Goal: Task Accomplishment & Management: Complete application form

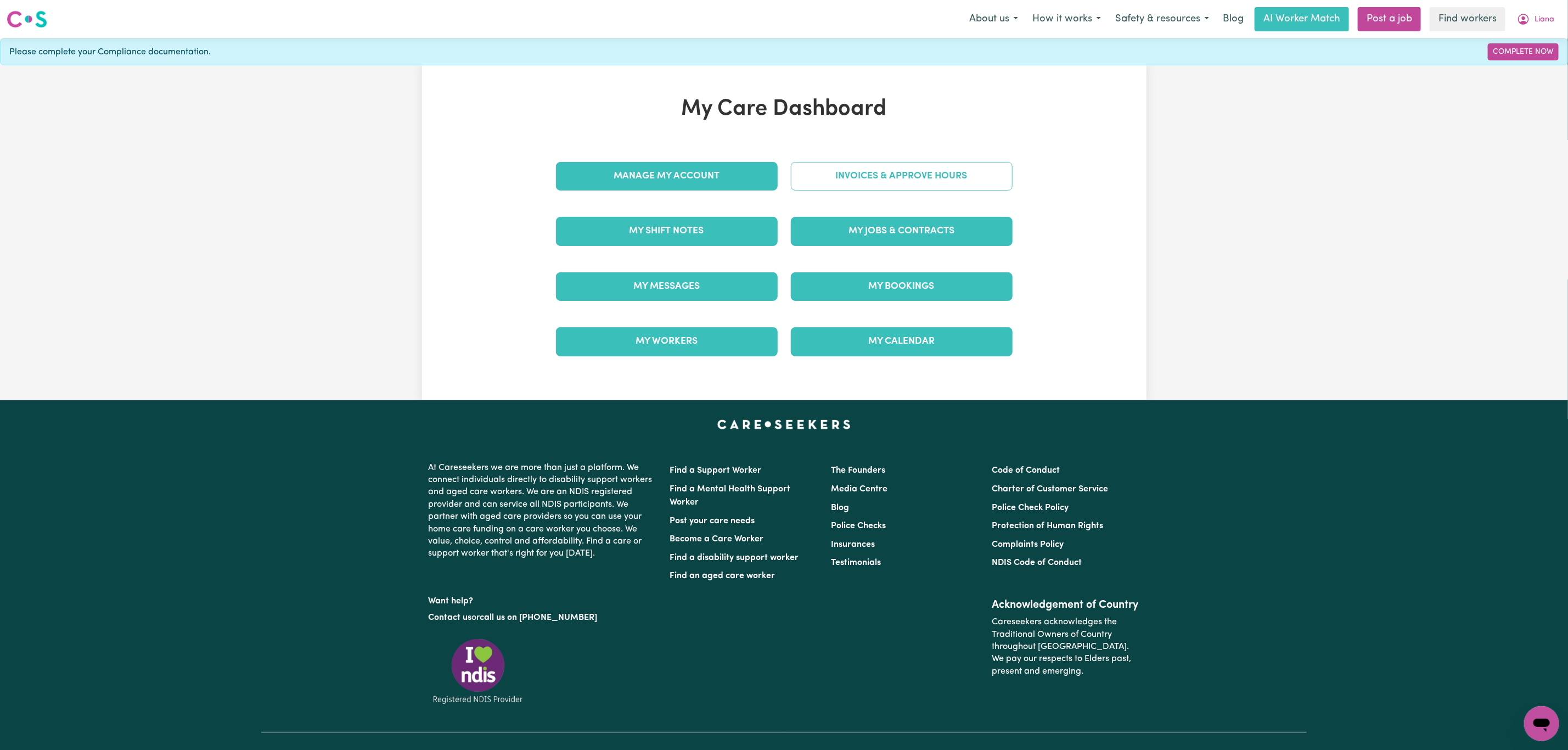
click at [842, 180] on link "Invoices & Approve Hours" at bounding box center [902, 176] width 222 height 28
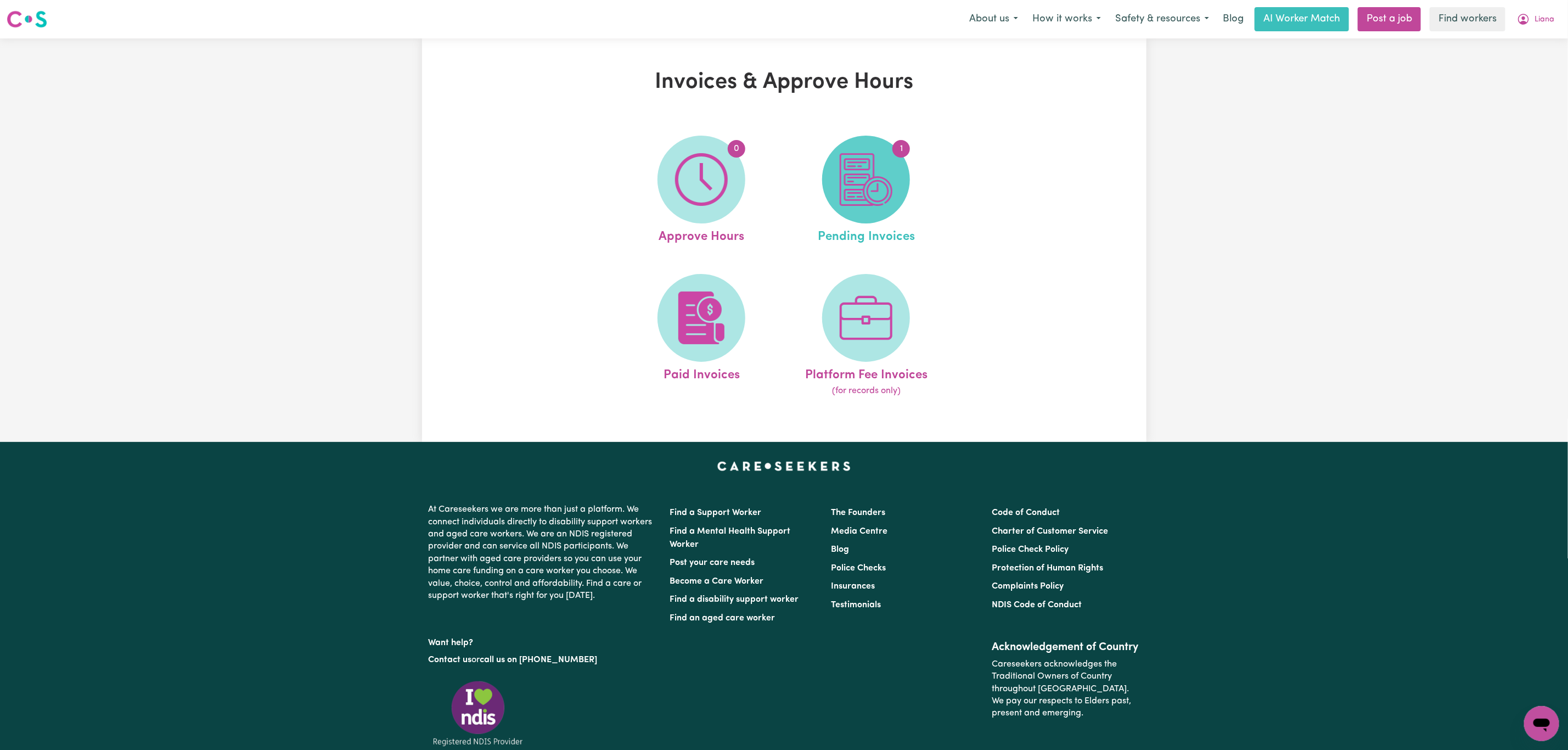
click at [843, 189] on img at bounding box center [866, 179] width 53 height 53
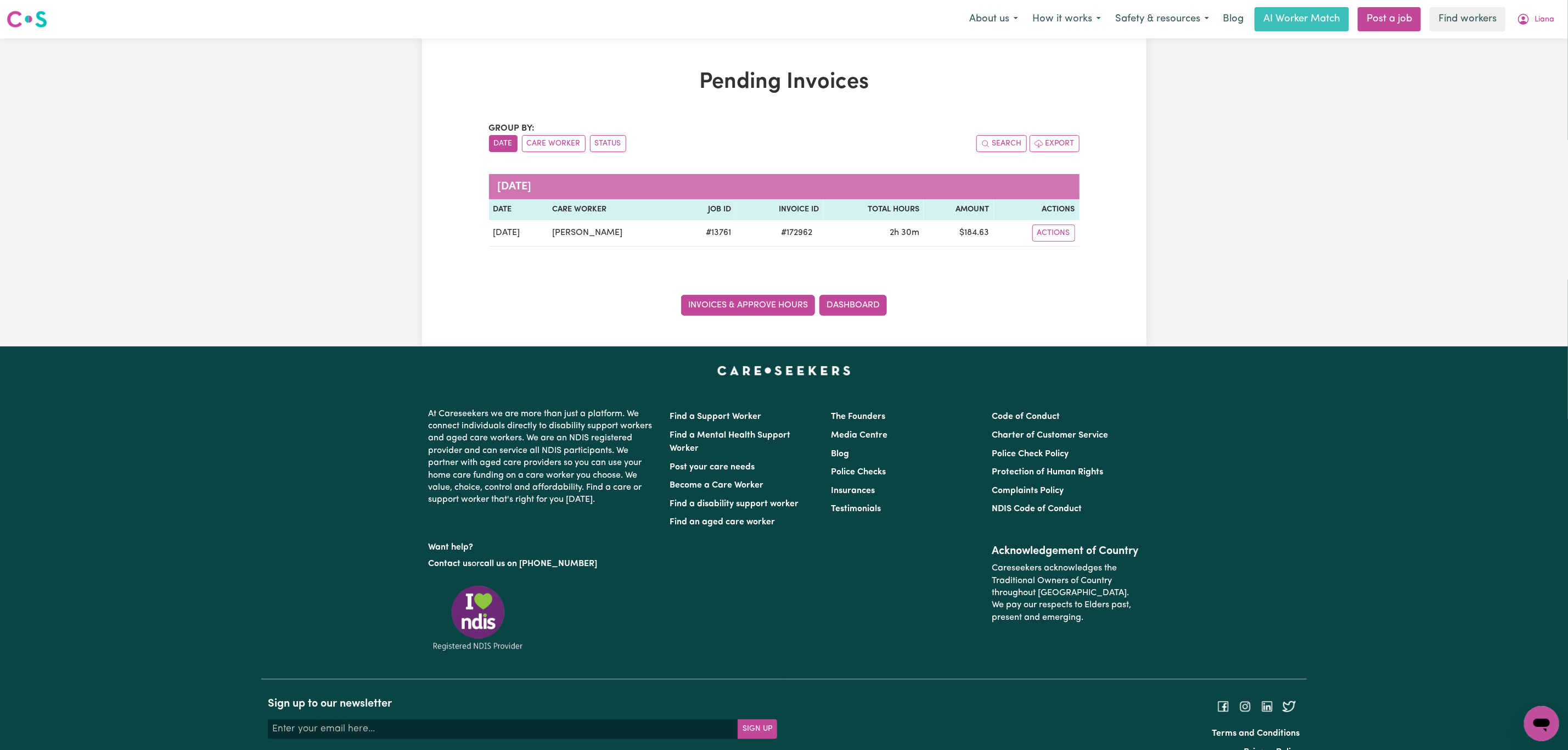
click at [753, 315] on link "Invoices & Approve Hours" at bounding box center [748, 305] width 134 height 21
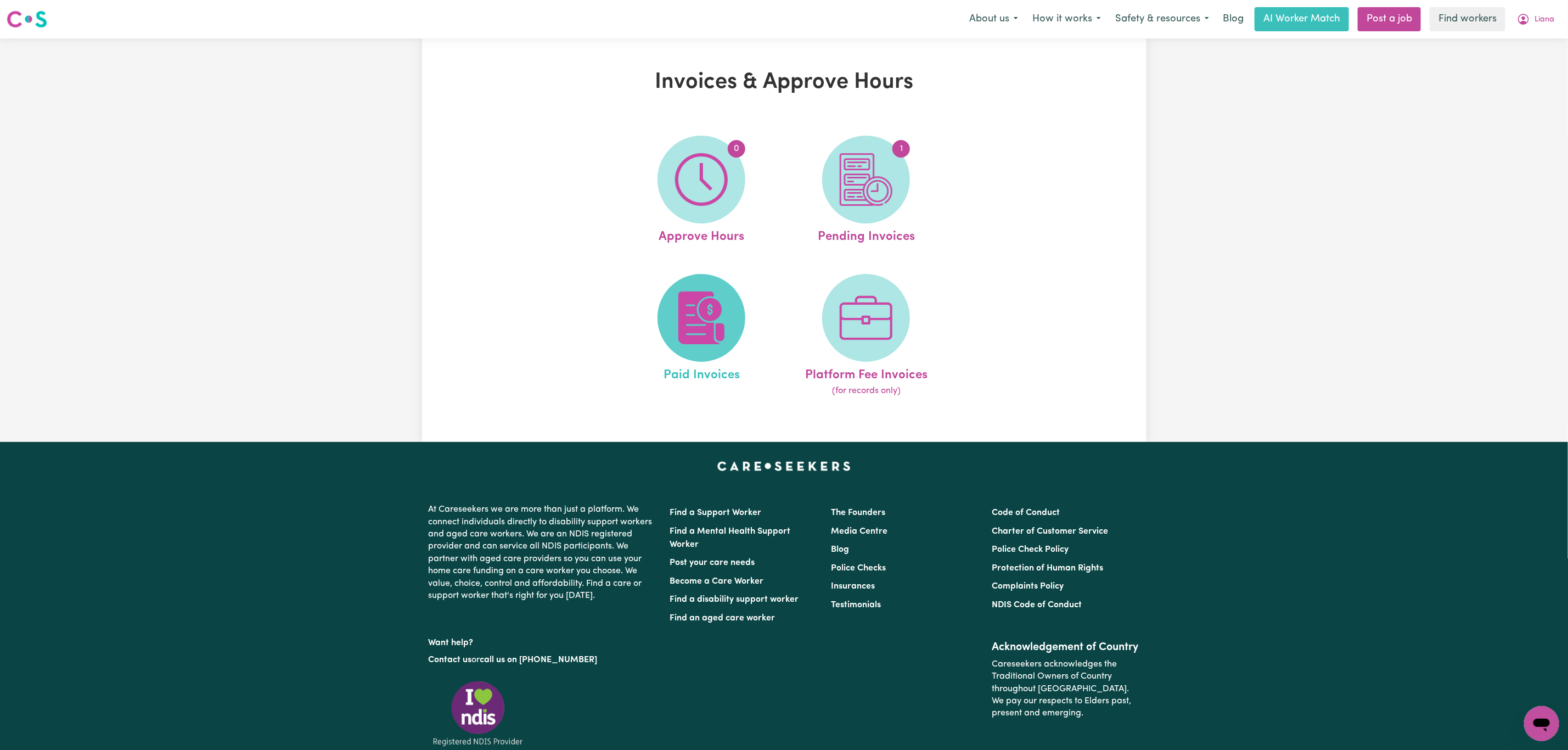
click at [700, 307] on img at bounding box center [701, 318] width 53 height 53
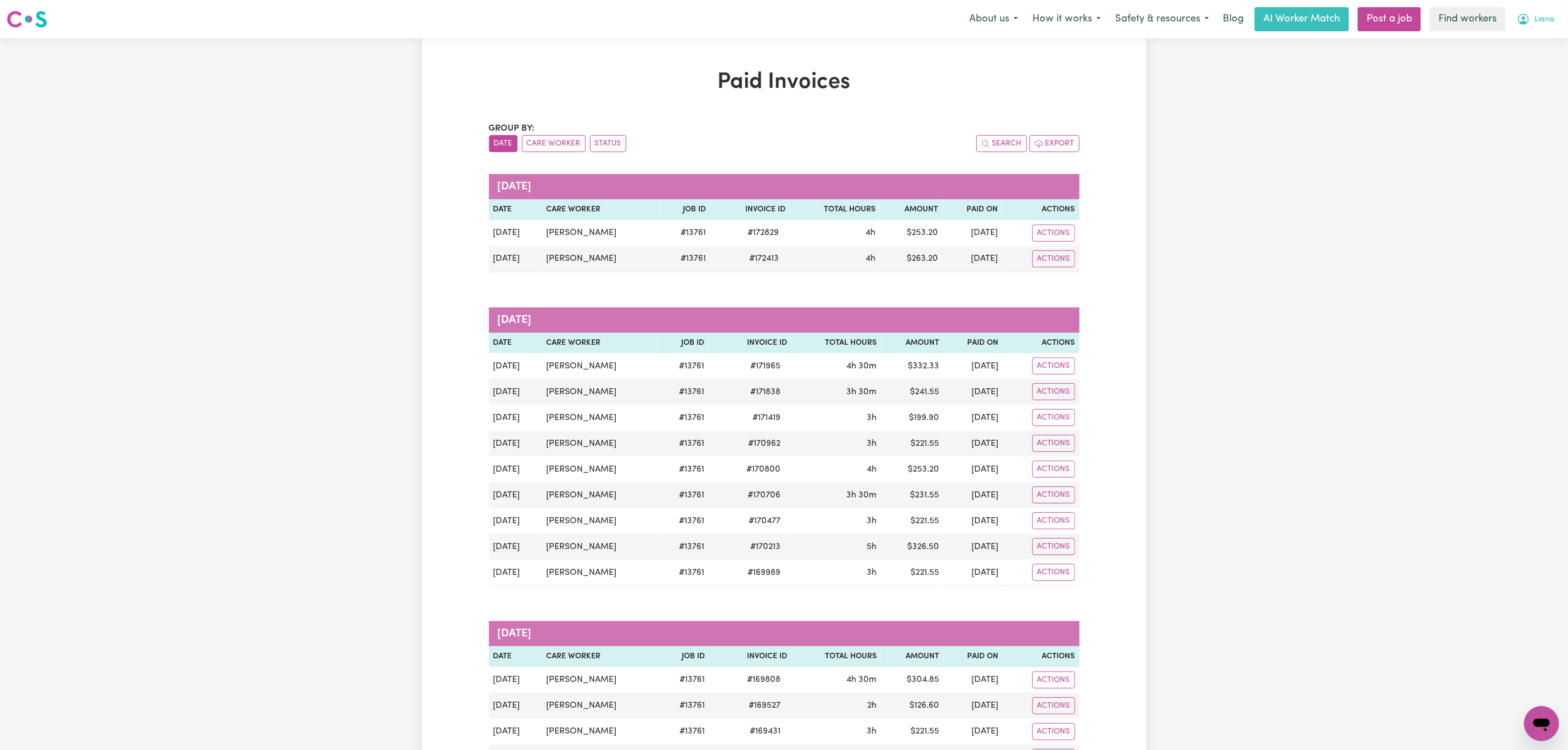
click at [1536, 16] on span "Liana" at bounding box center [1545, 19] width 20 height 12
click at [1531, 37] on link "My Dashboard" at bounding box center [1518, 43] width 87 height 21
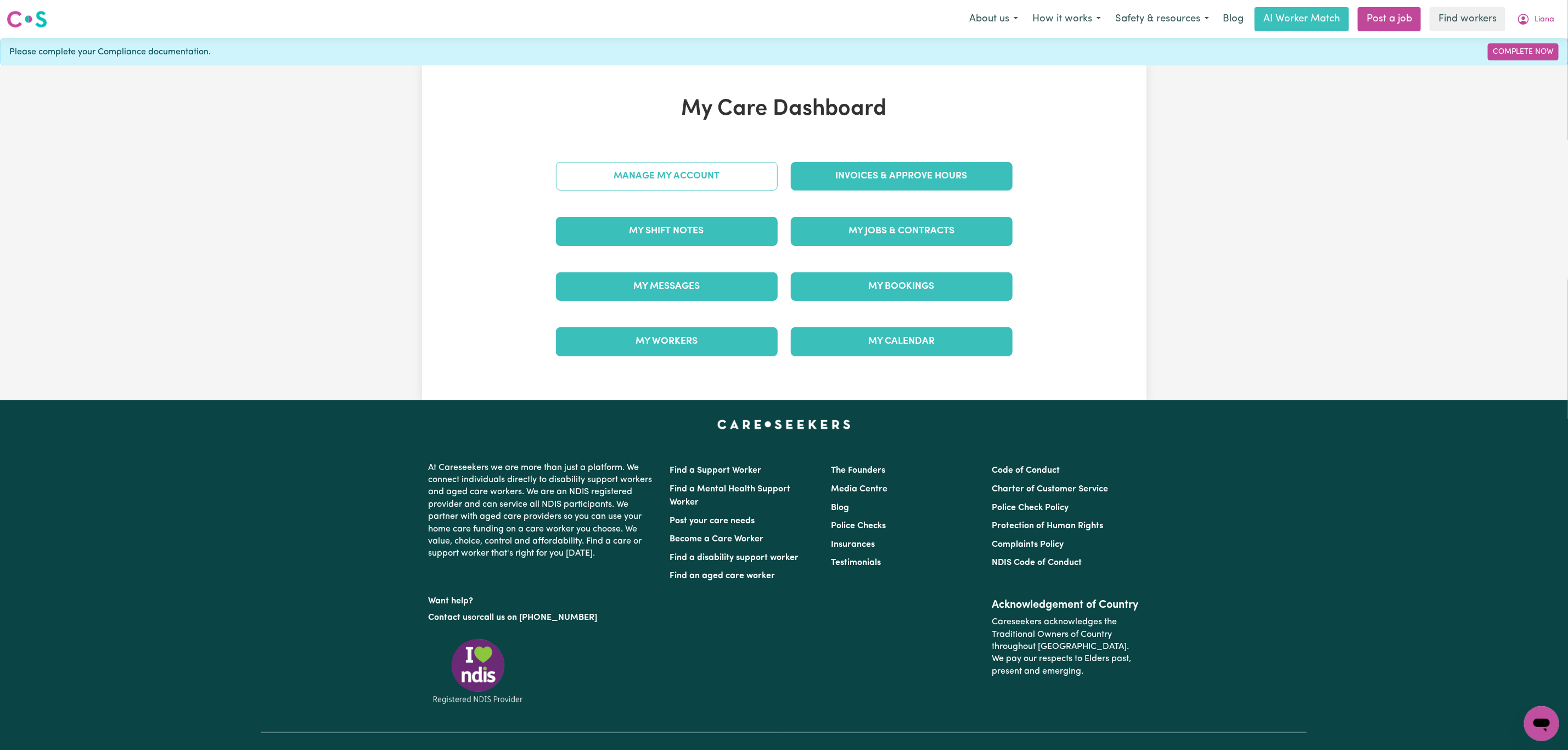
click at [690, 170] on link "Manage My Account" at bounding box center [667, 176] width 222 height 28
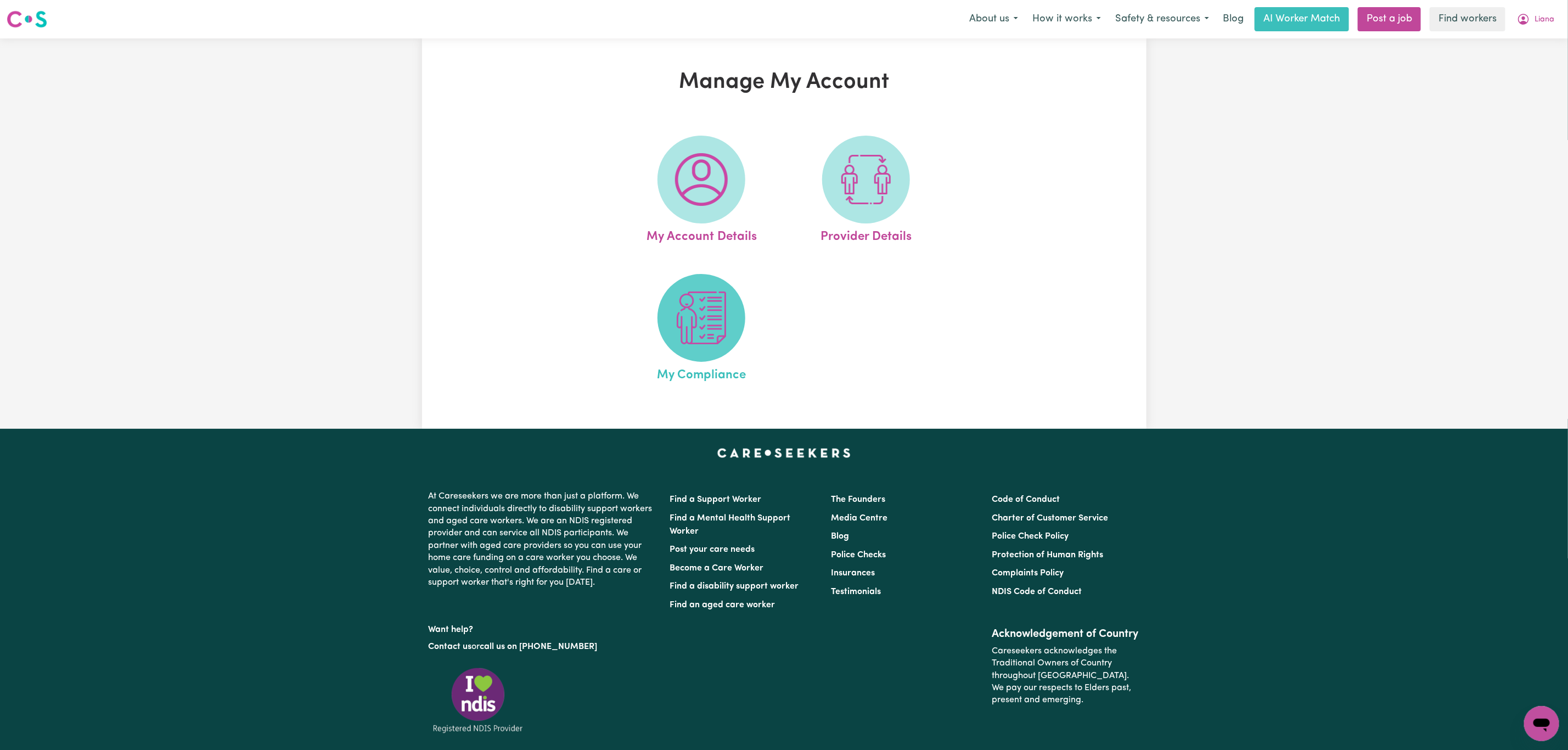
click at [674, 338] on span at bounding box center [701, 317] width 87 height 88
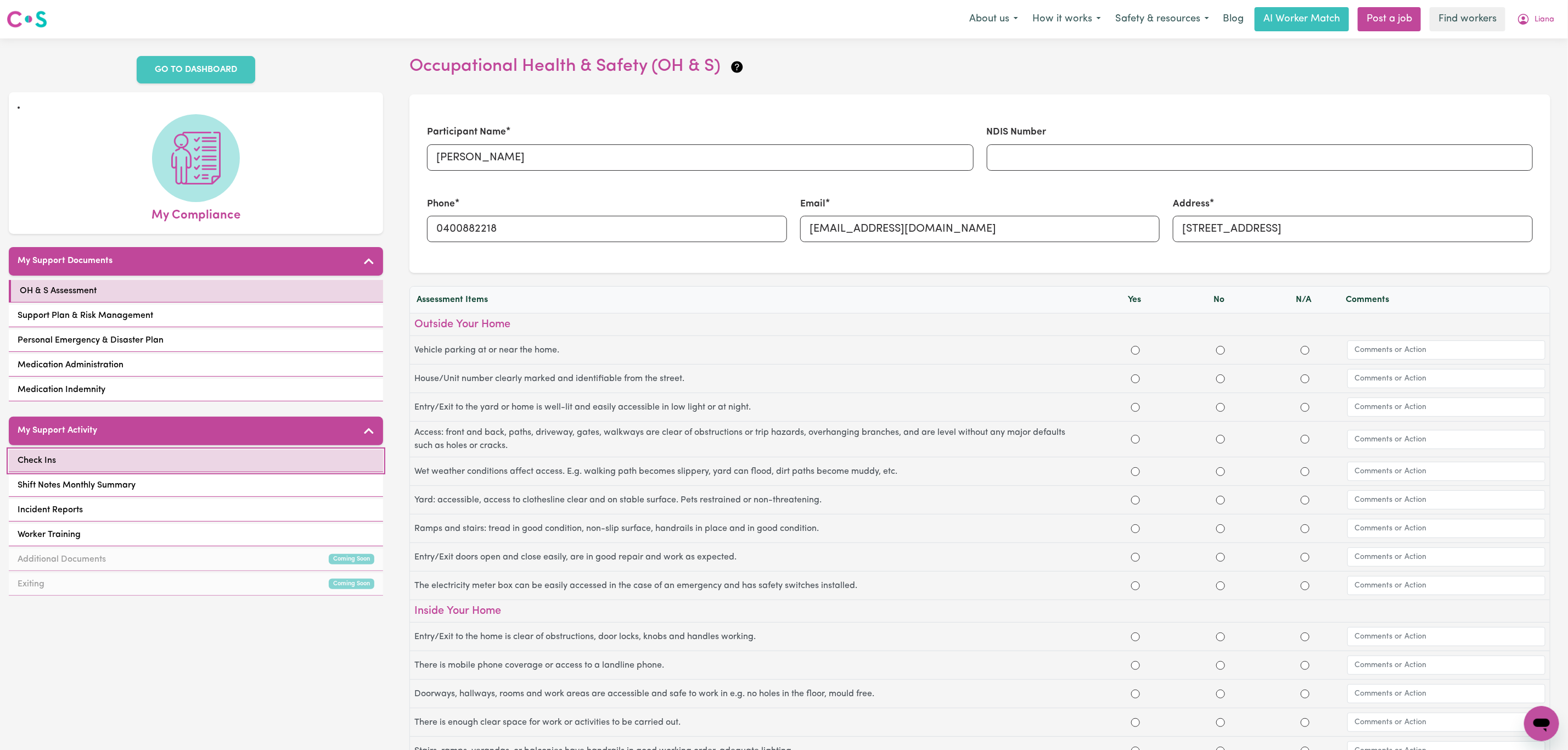
click at [158, 450] on link "Check Ins" at bounding box center [196, 461] width 374 height 23
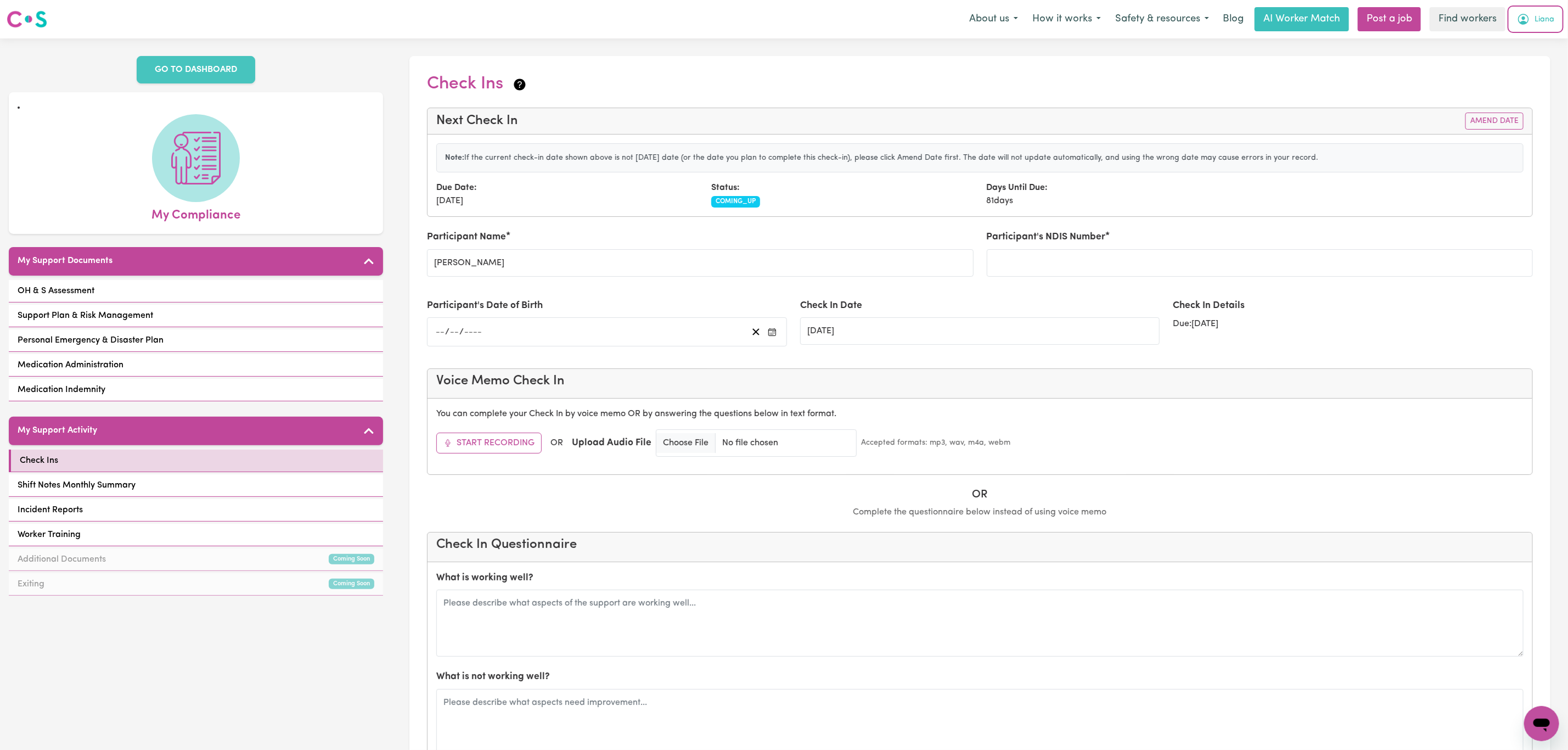
click at [1543, 21] on span "Liana" at bounding box center [1545, 19] width 20 height 12
click at [1536, 45] on link "My Dashboard" at bounding box center [1518, 43] width 87 height 21
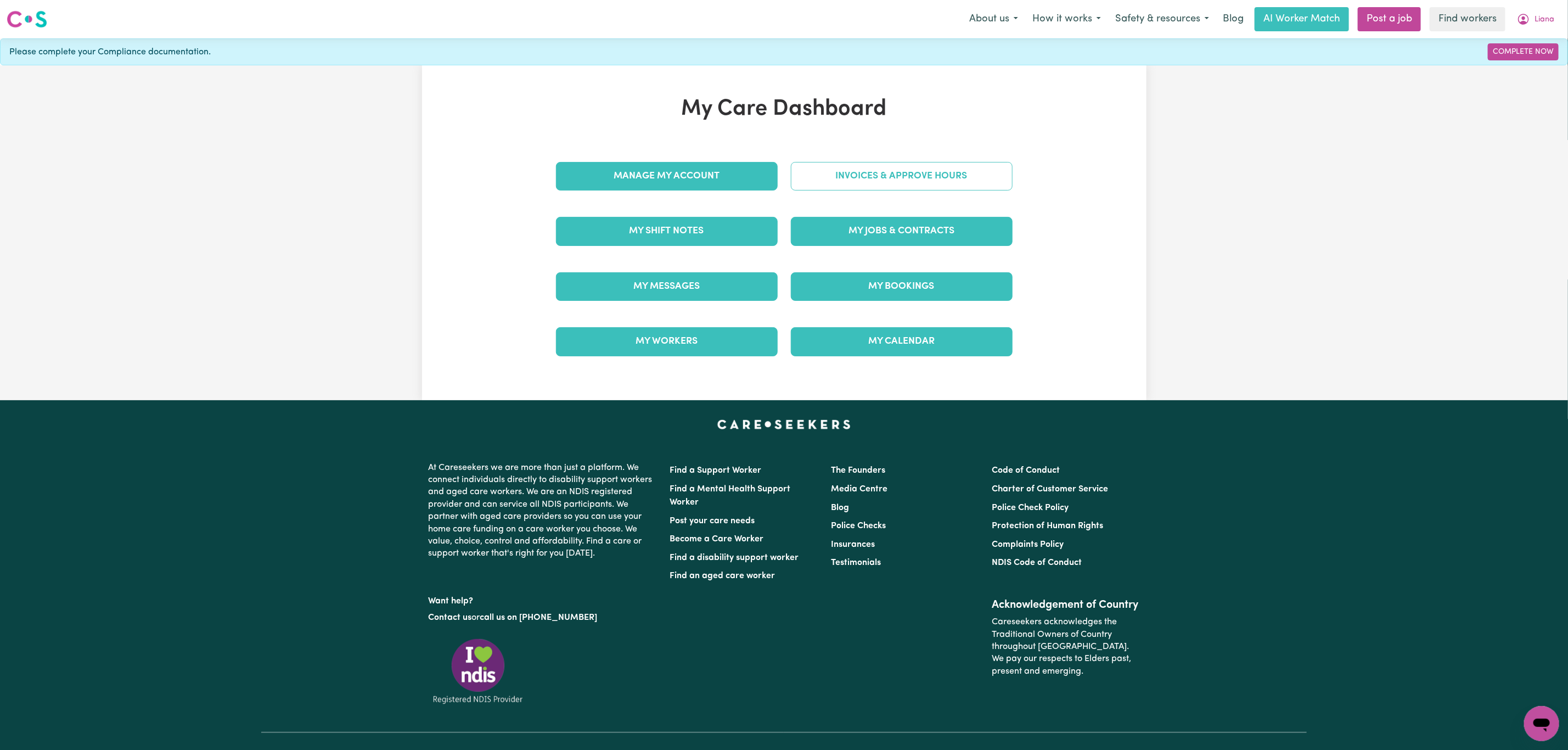
click at [895, 186] on link "Invoices & Approve Hours" at bounding box center [902, 176] width 222 height 28
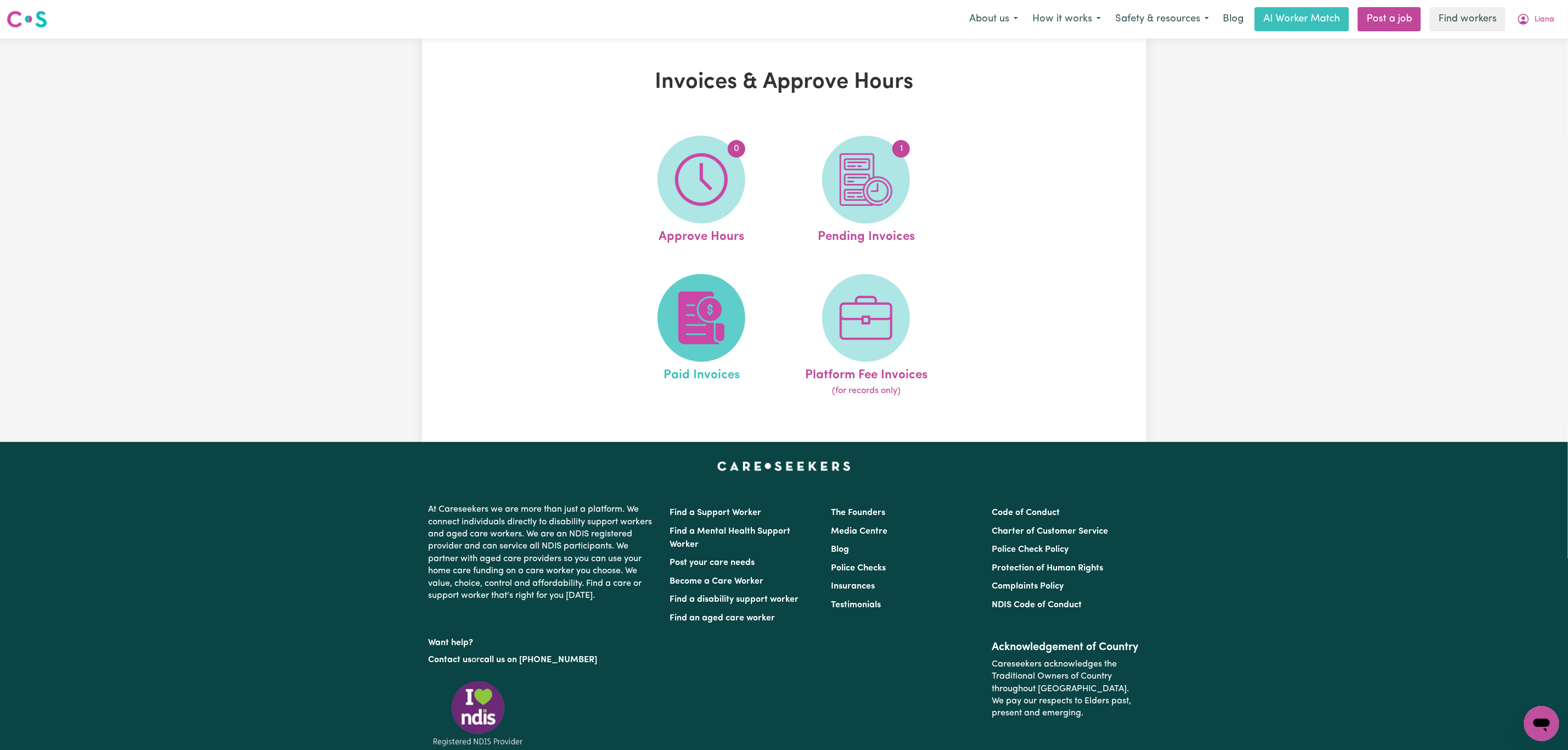
click at [666, 329] on span at bounding box center [701, 317] width 87 height 88
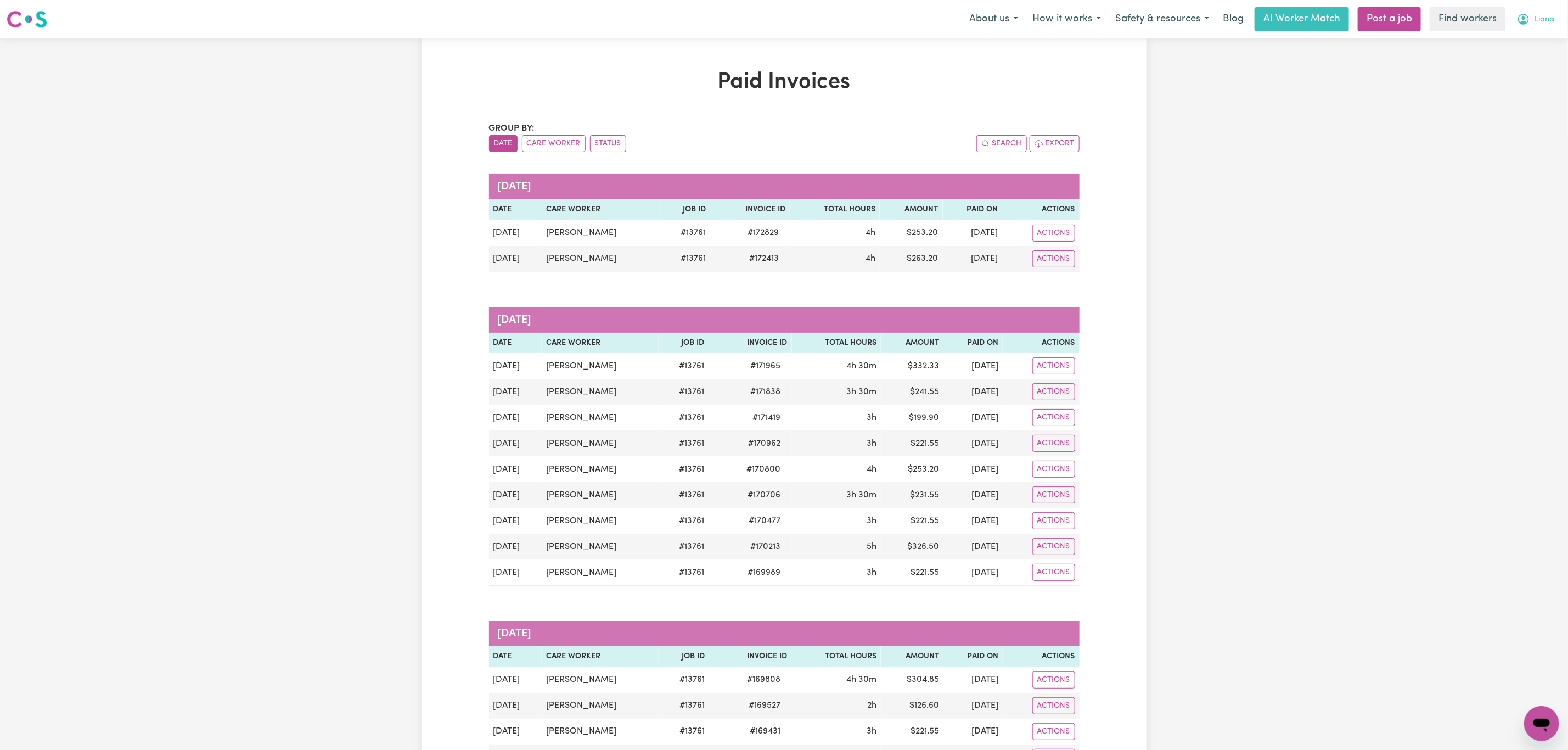
click at [1545, 14] on button "Liana" at bounding box center [1535, 19] width 52 height 23
click at [1541, 35] on link "My Dashboard" at bounding box center [1518, 43] width 87 height 21
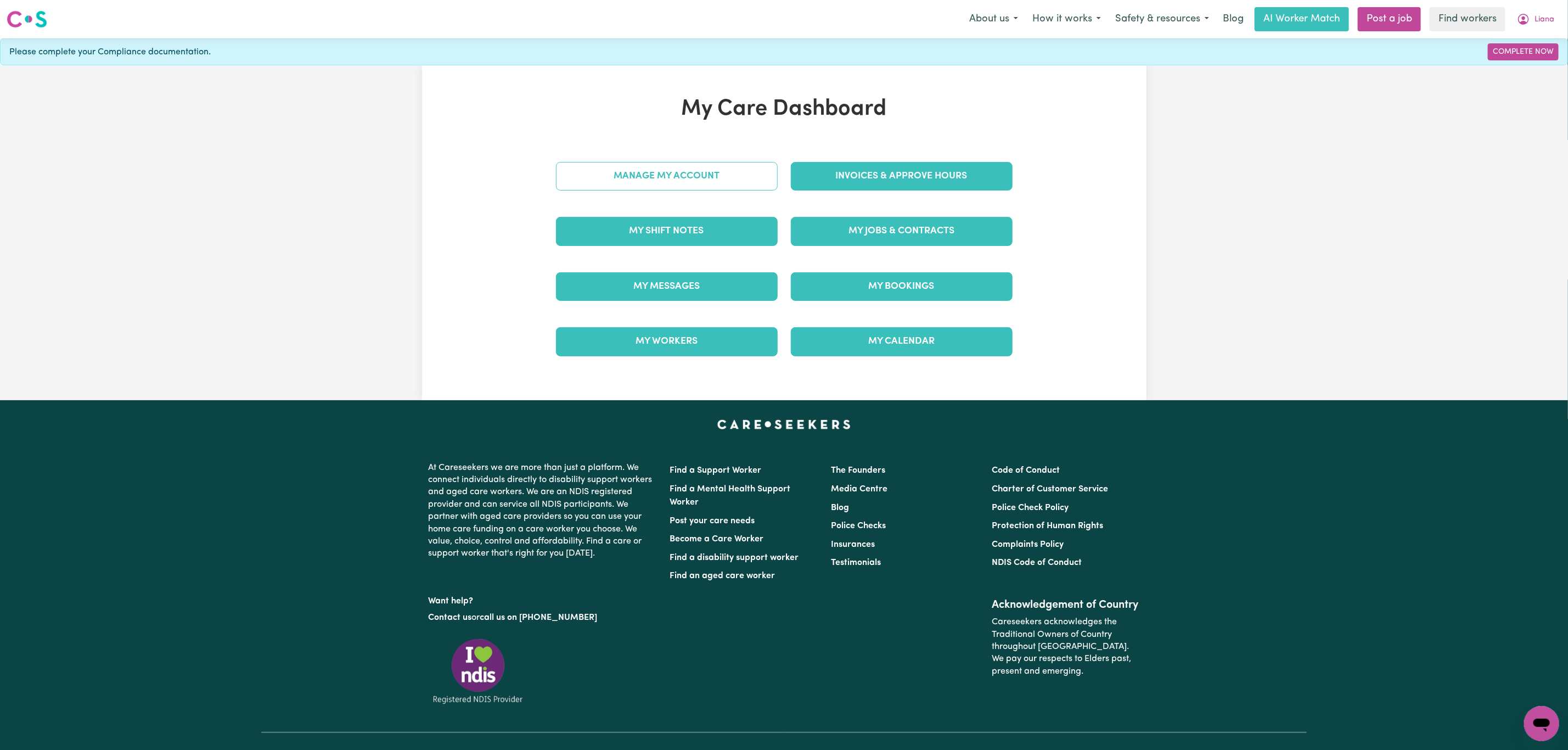
click at [604, 174] on link "Manage My Account" at bounding box center [667, 176] width 222 height 28
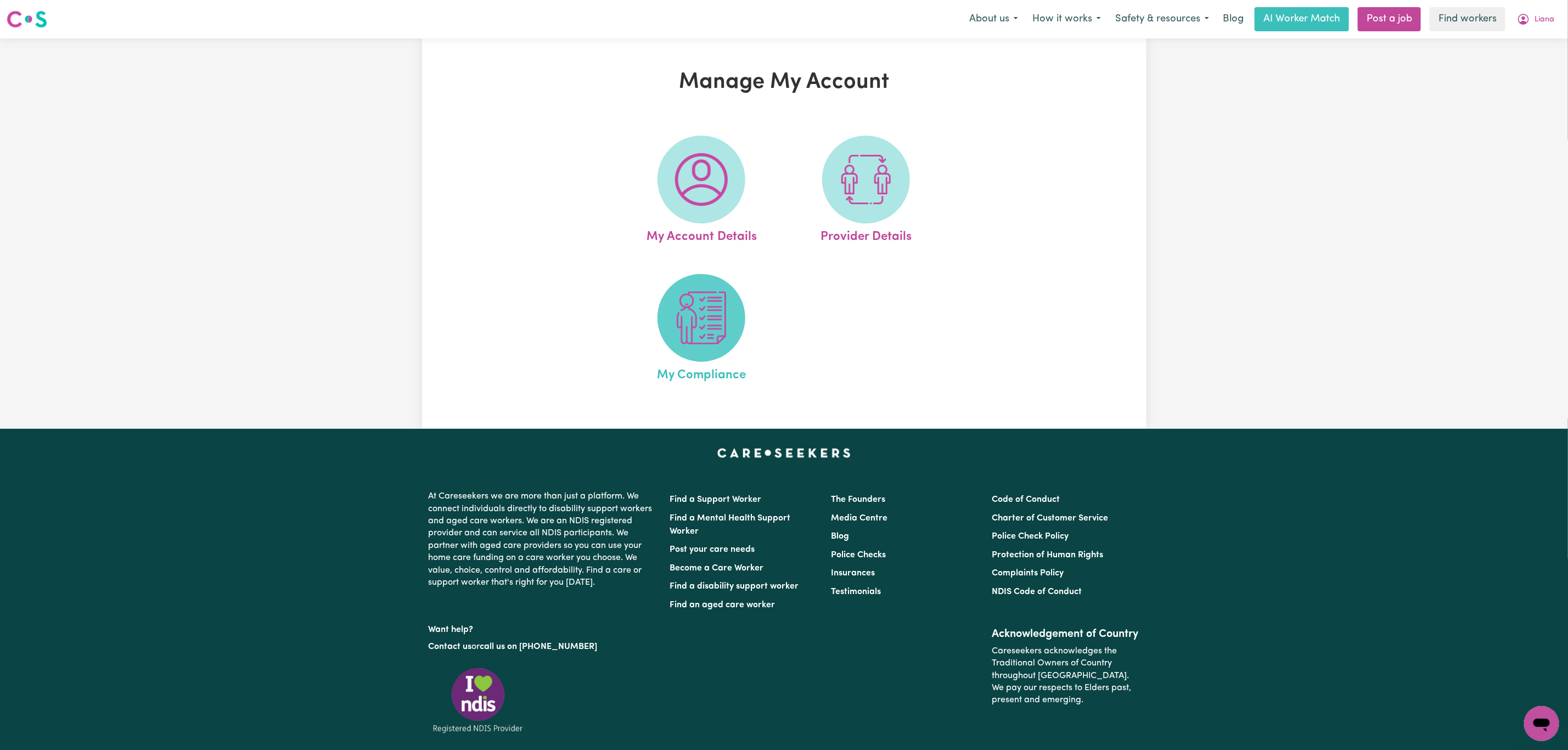
click at [690, 305] on img at bounding box center [701, 318] width 53 height 53
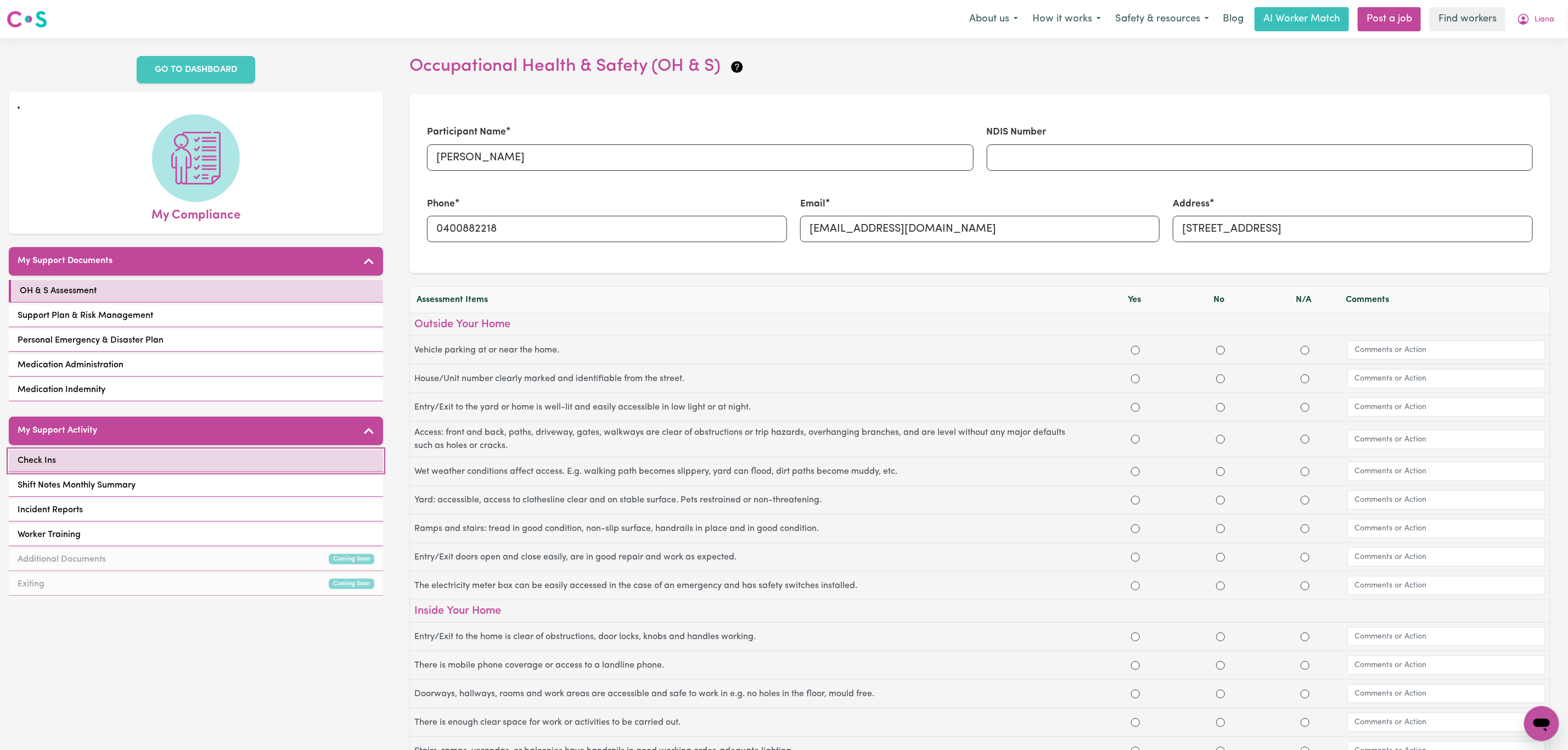
click at [198, 455] on link "Check Ins" at bounding box center [196, 461] width 374 height 23
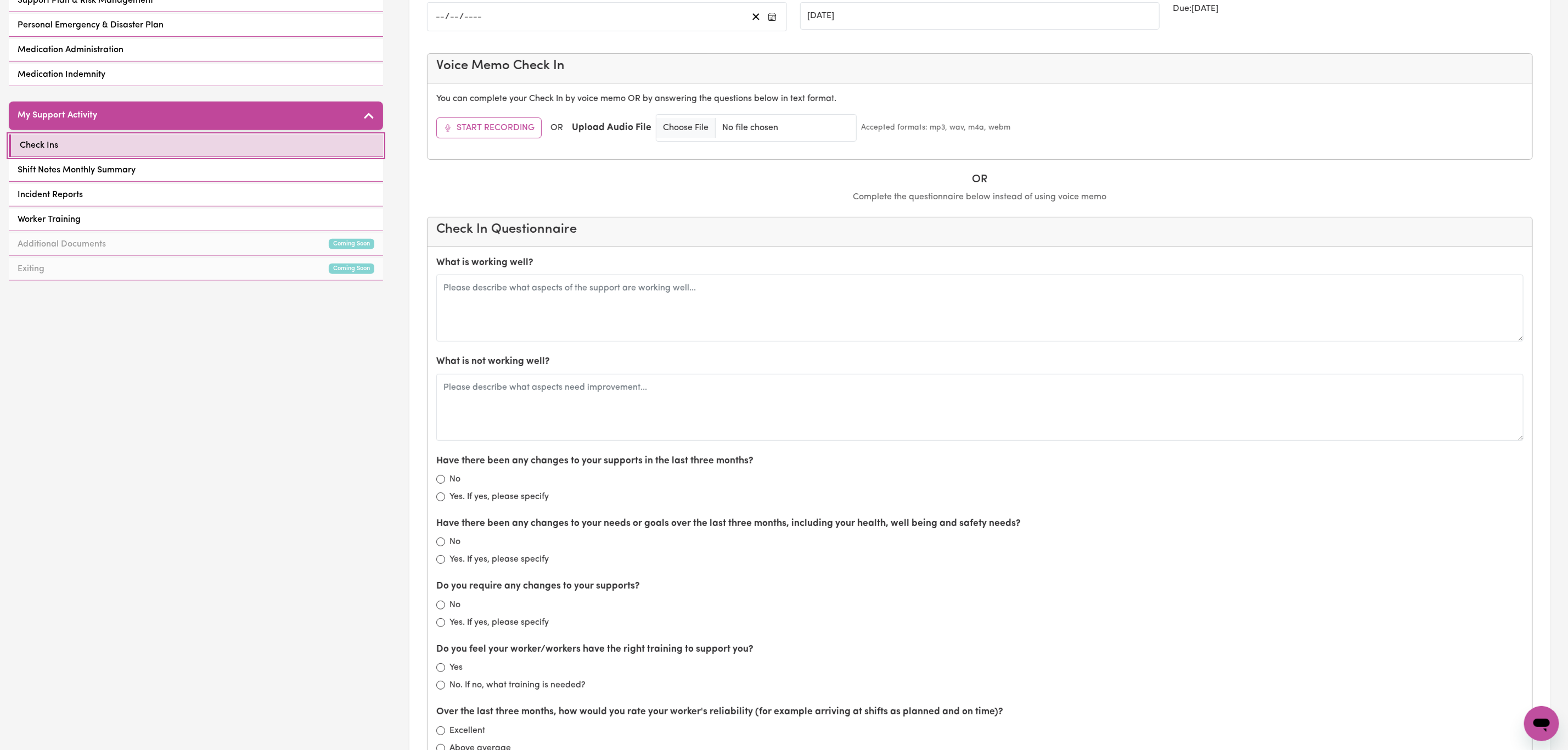
scroll to position [329, 0]
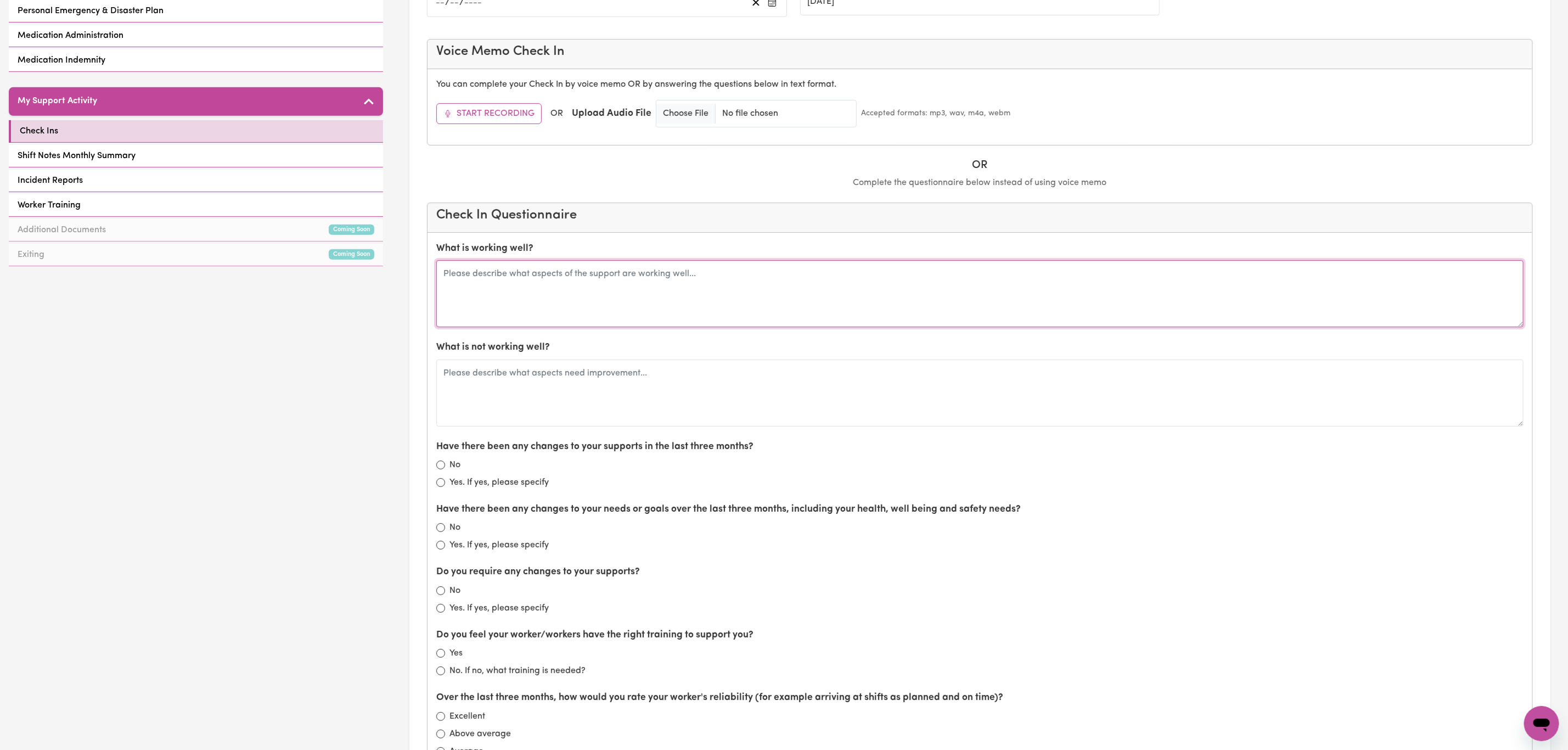
click at [521, 315] on textarea at bounding box center [980, 294] width 1087 height 67
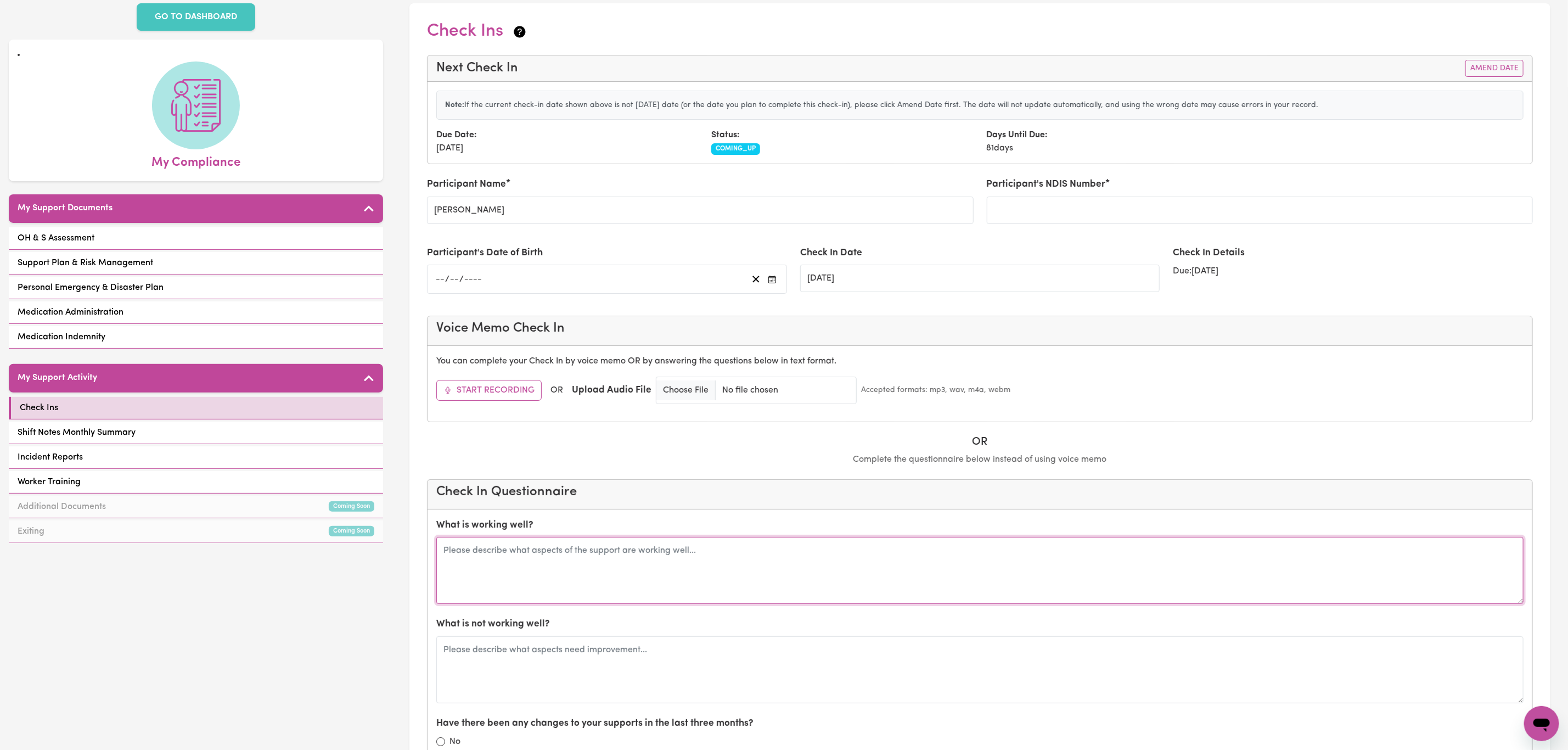
scroll to position [83, 0]
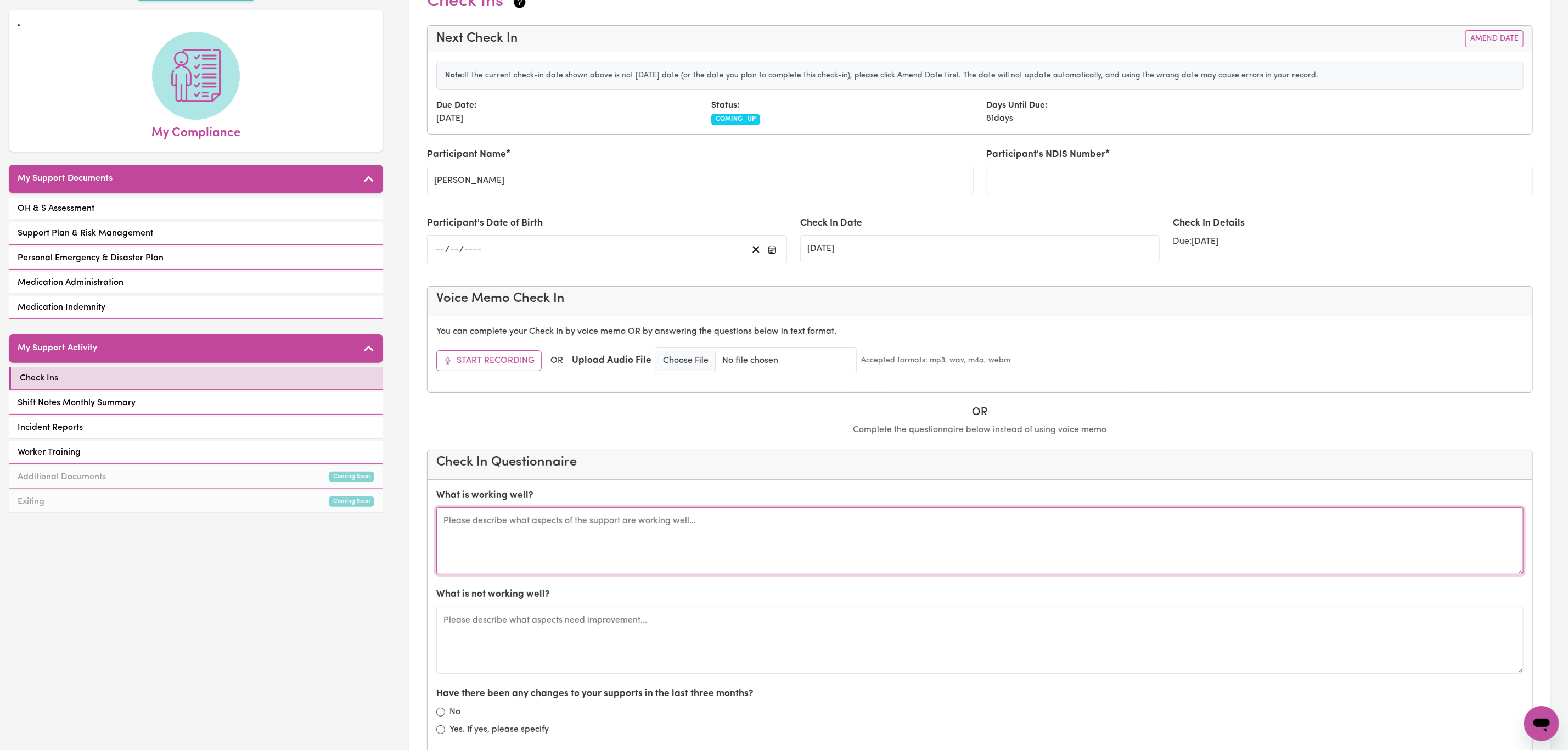
click at [606, 517] on textarea at bounding box center [980, 541] width 1087 height 67
type textarea "L"
type textarea "Everything going well - [PERSON_NAME] taking a few weeks off for exams but supp…"
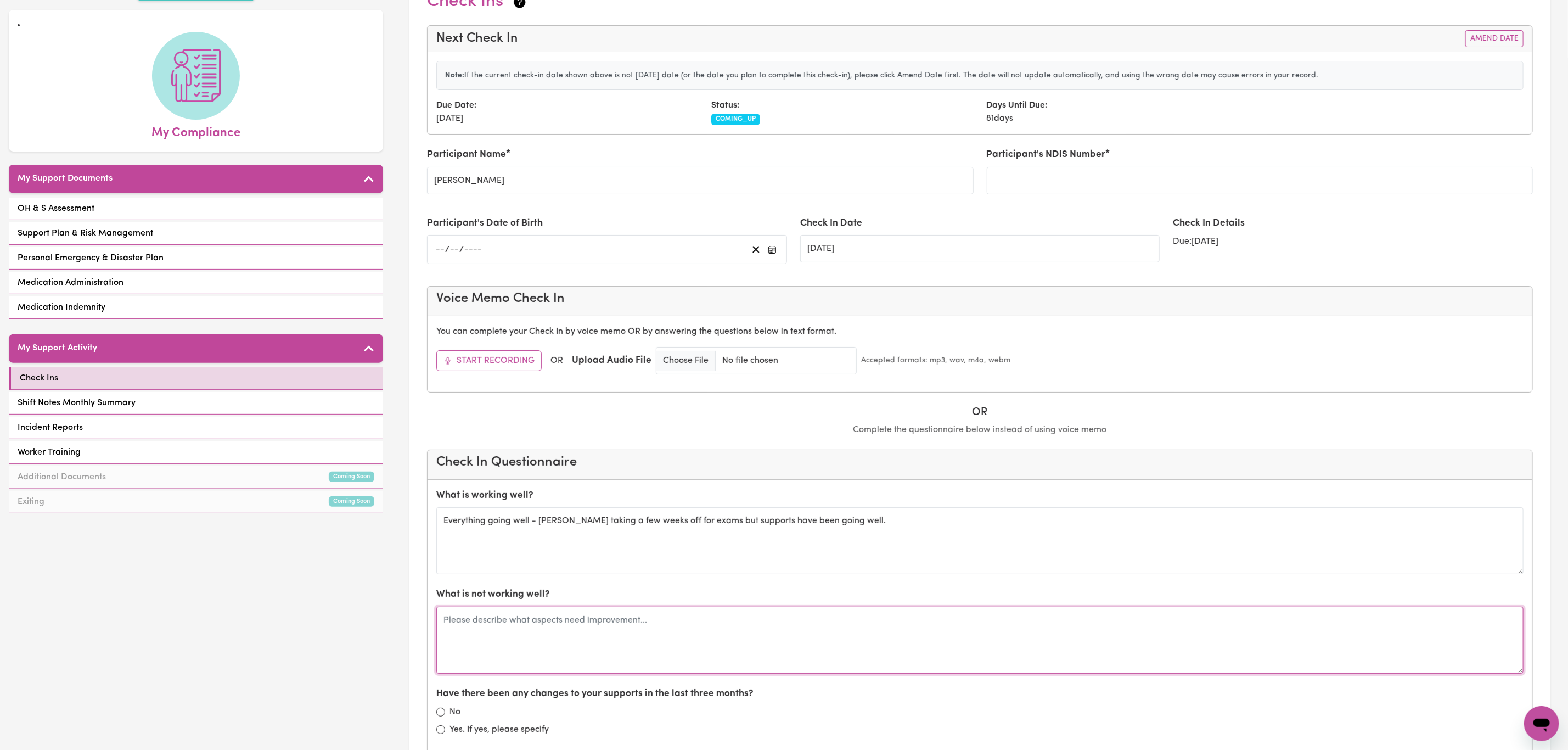
click at [557, 657] on textarea at bounding box center [980, 640] width 1087 height 67
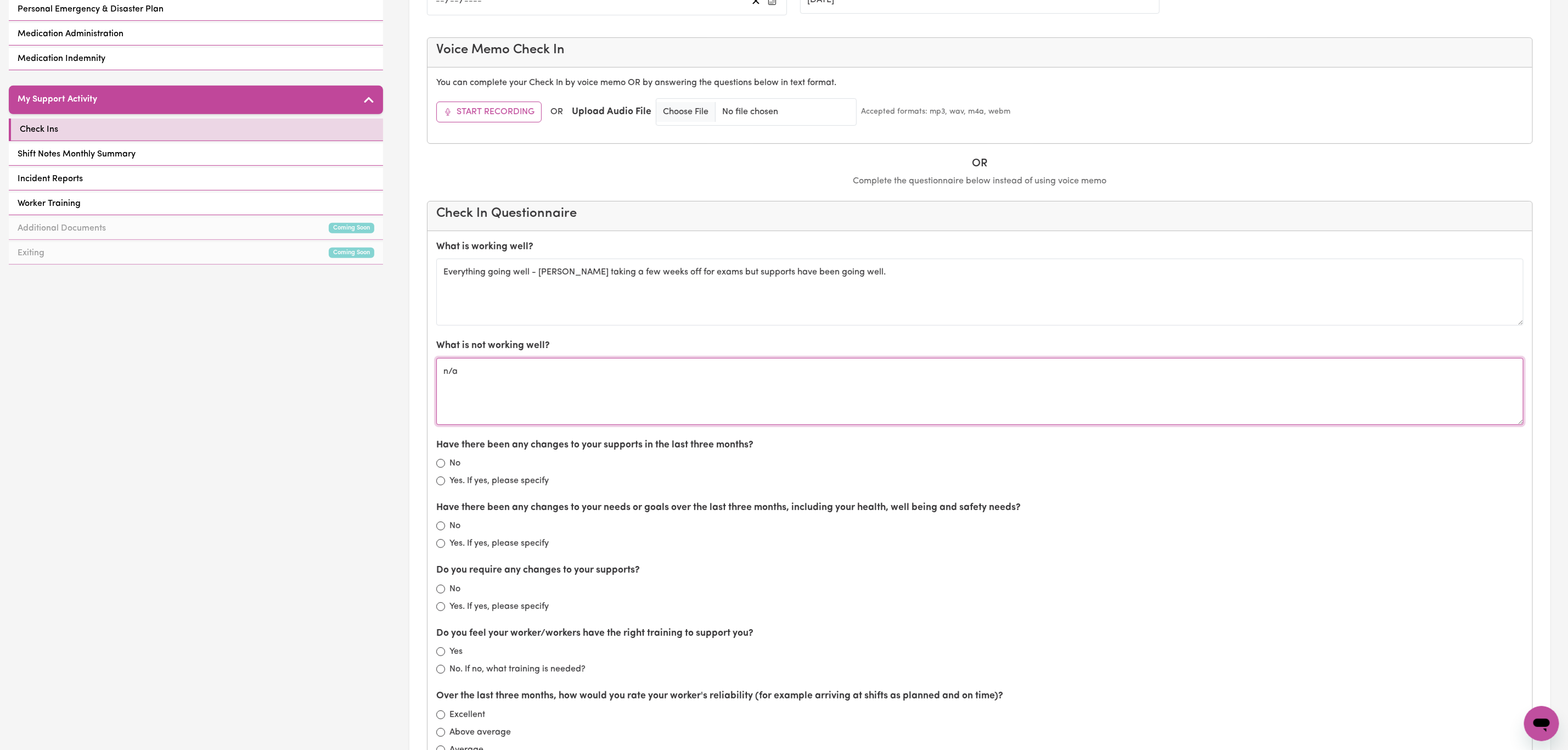
scroll to position [412, 0]
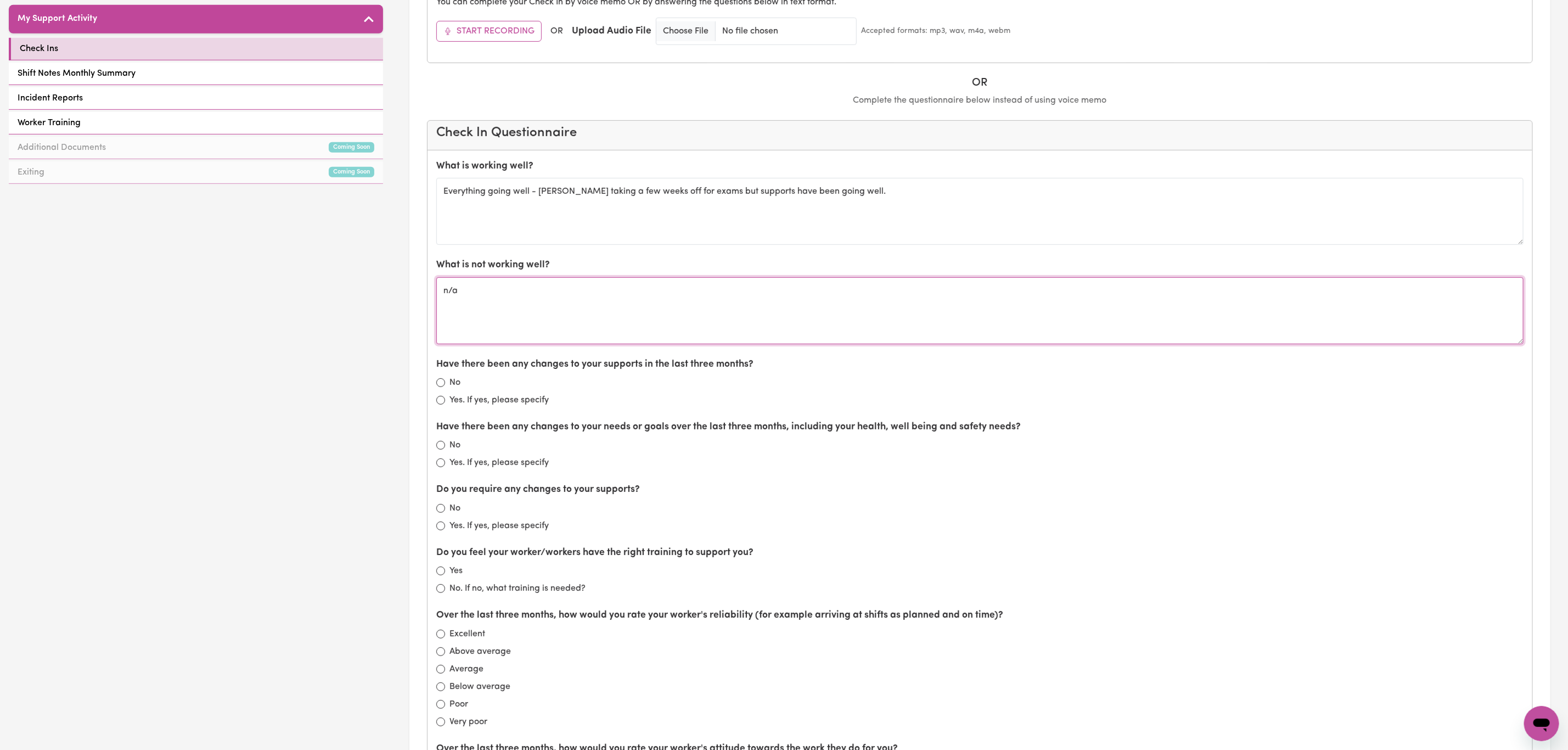
type textarea "n/a"
click at [439, 387] on input "No" at bounding box center [441, 383] width 9 height 9
radio input "true"
click at [446, 452] on div "No" at bounding box center [980, 445] width 1087 height 14
drag, startPoint x: 444, startPoint y: 451, endPoint x: 439, endPoint y: 475, distance: 24.5
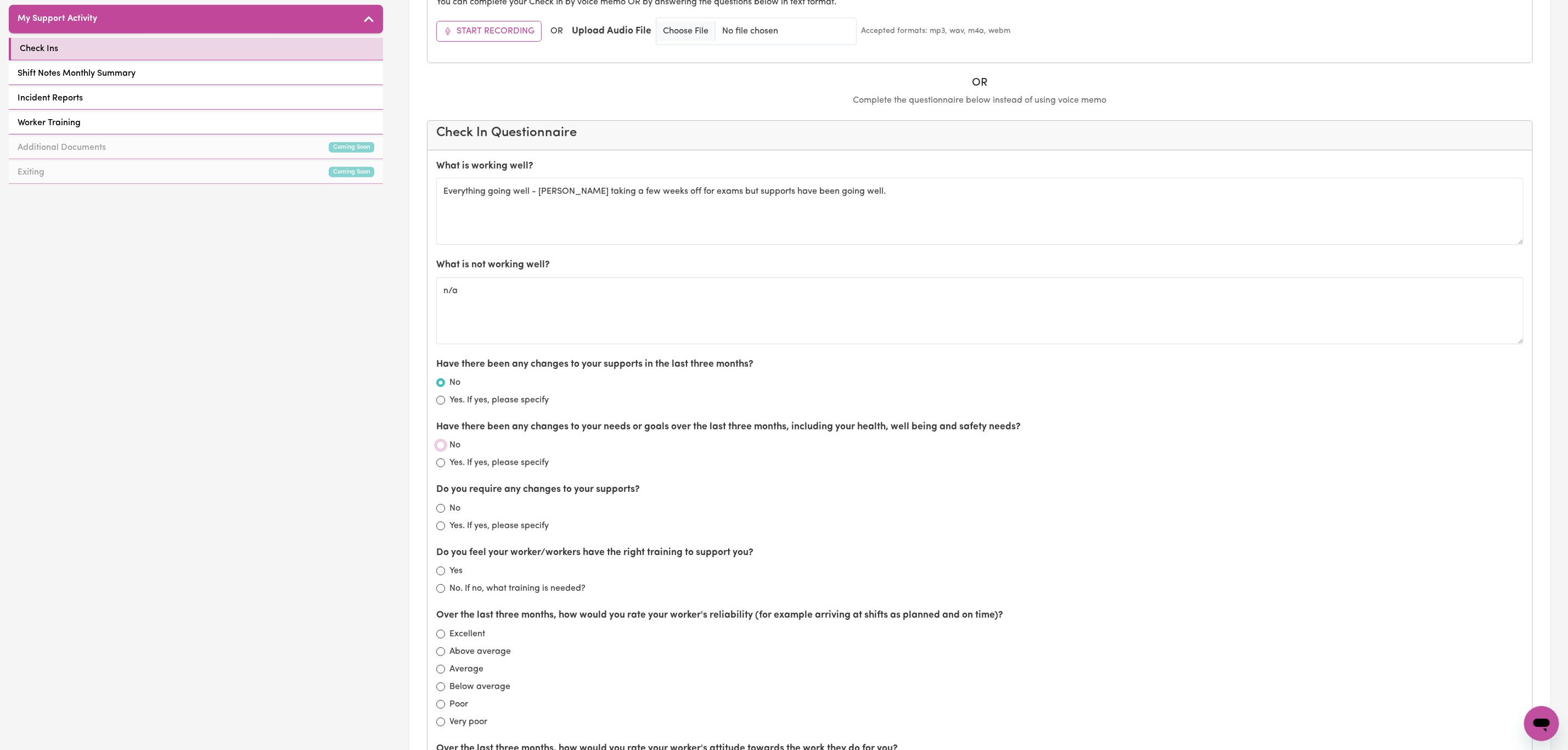
click at [444, 450] on input "No" at bounding box center [441, 445] width 9 height 9
radio input "true"
drag, startPoint x: 444, startPoint y: 514, endPoint x: 442, endPoint y: 521, distance: 7.3
click at [443, 513] on input "No" at bounding box center [441, 509] width 9 height 9
radio input "true"
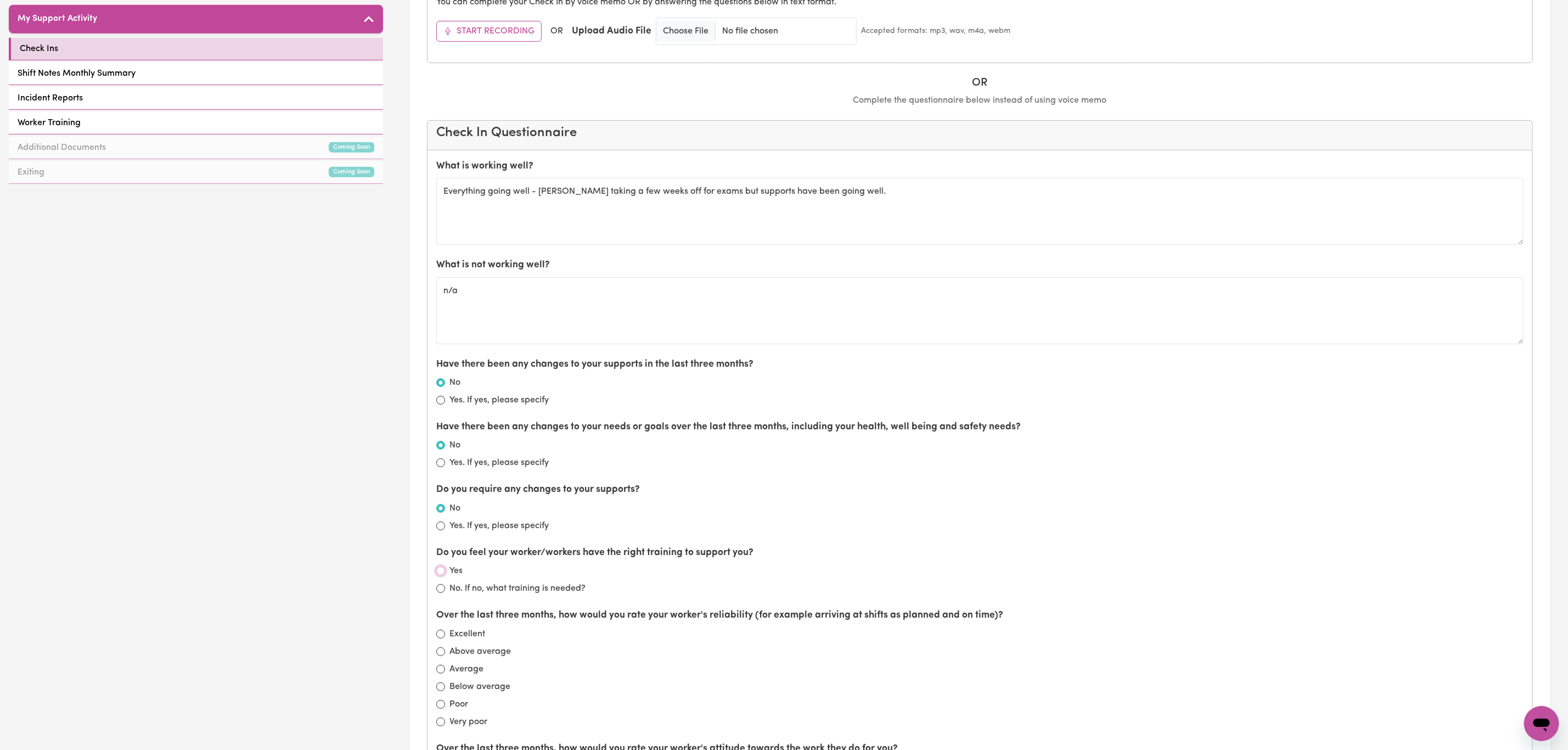
click at [443, 575] on input "Yes" at bounding box center [441, 571] width 9 height 9
radio input "true"
click at [442, 639] on input "Excellent" at bounding box center [441, 634] width 9 height 9
radio input "true"
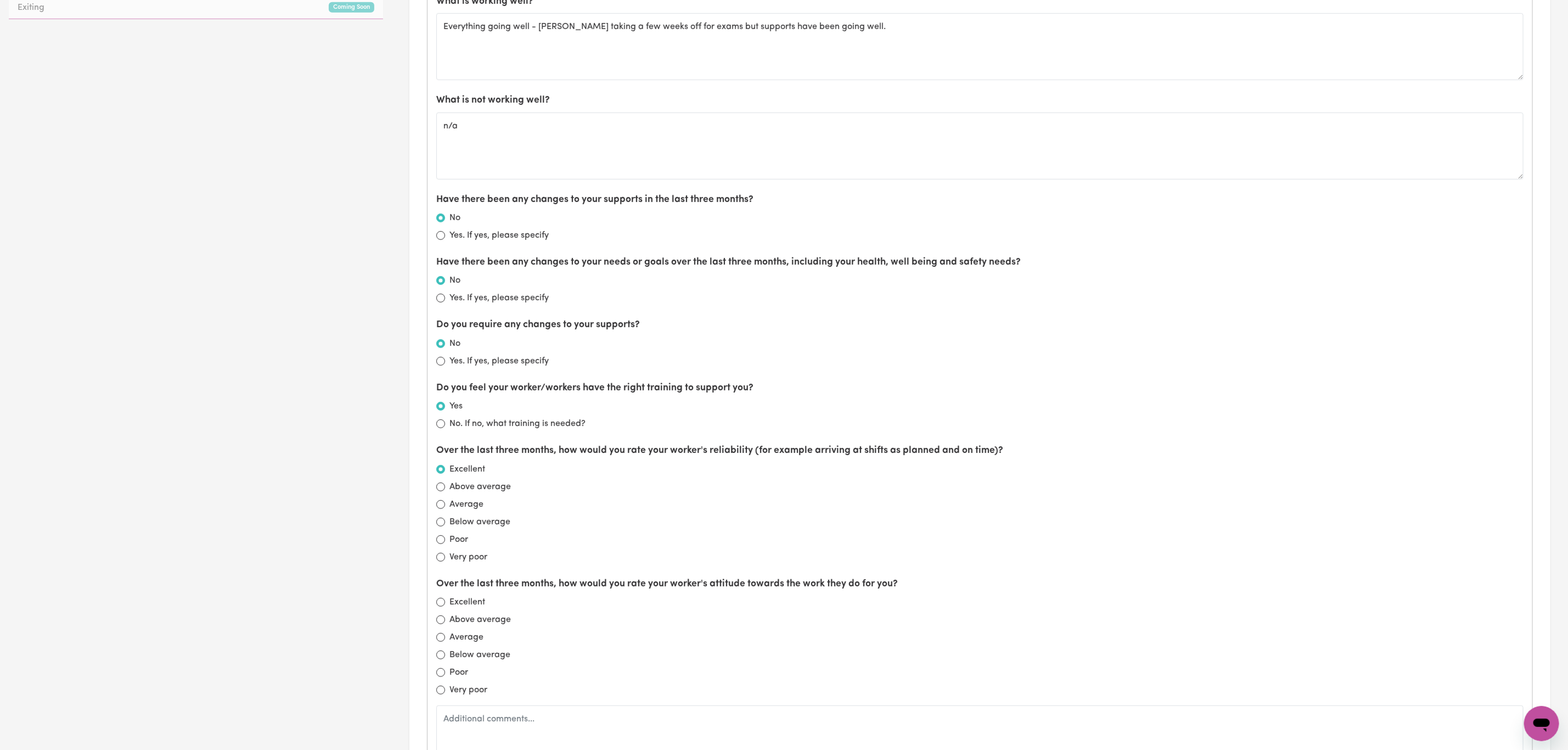
click at [454, 609] on label "Excellent" at bounding box center [467, 602] width 36 height 14
click at [445, 607] on input "Excellent" at bounding box center [441, 603] width 9 height 9
radio input "true"
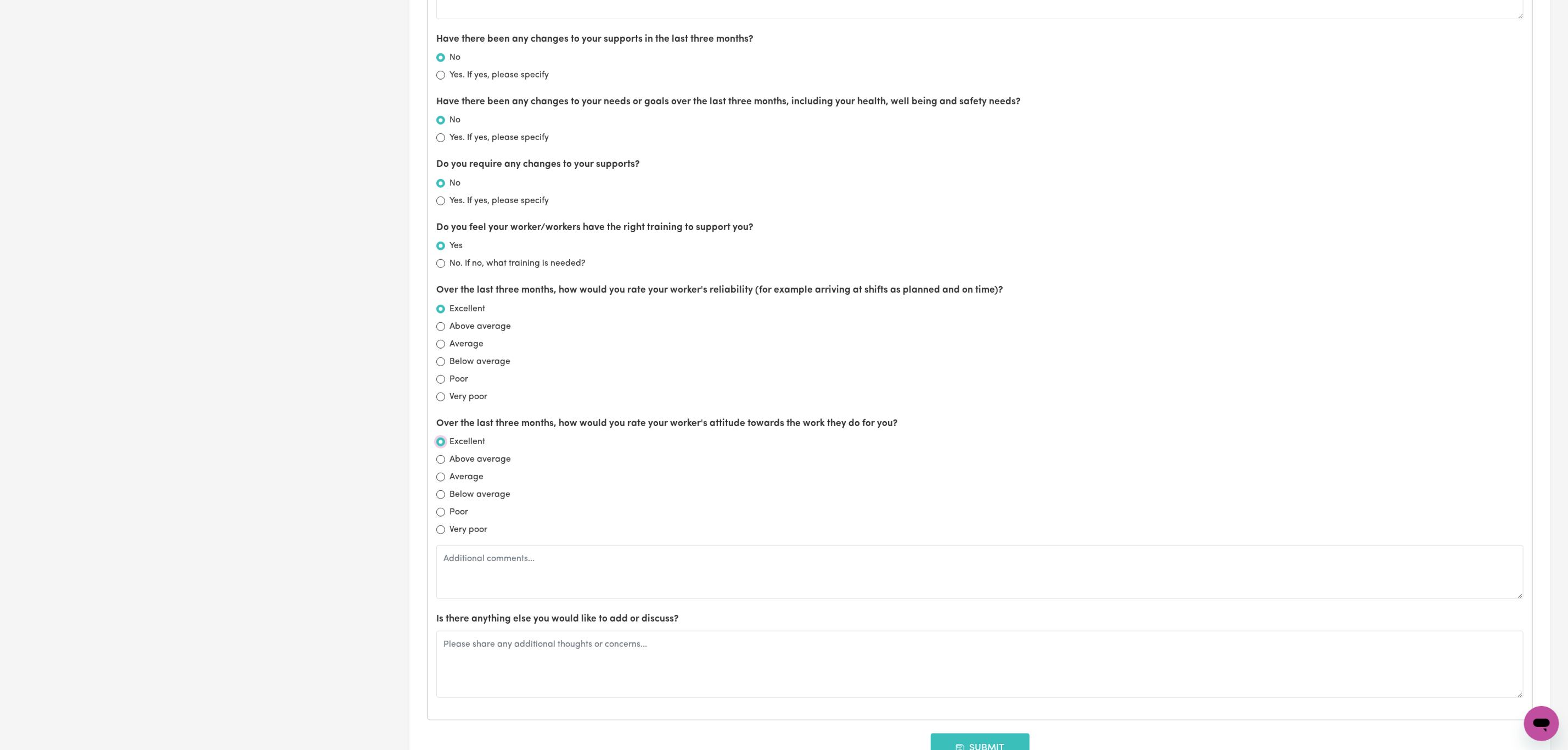
scroll to position [824, 0]
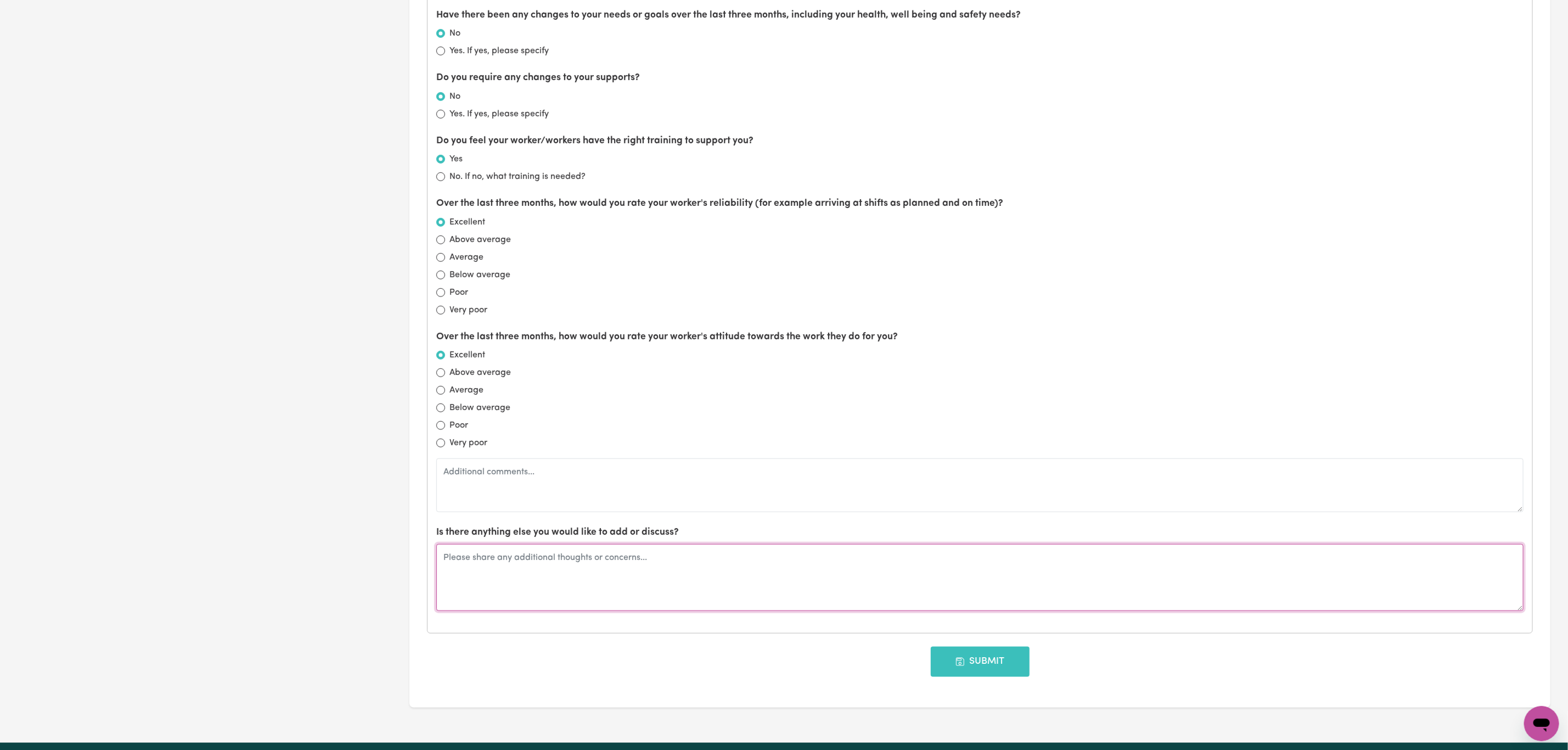
click at [548, 611] on textarea at bounding box center [980, 578] width 1087 height 67
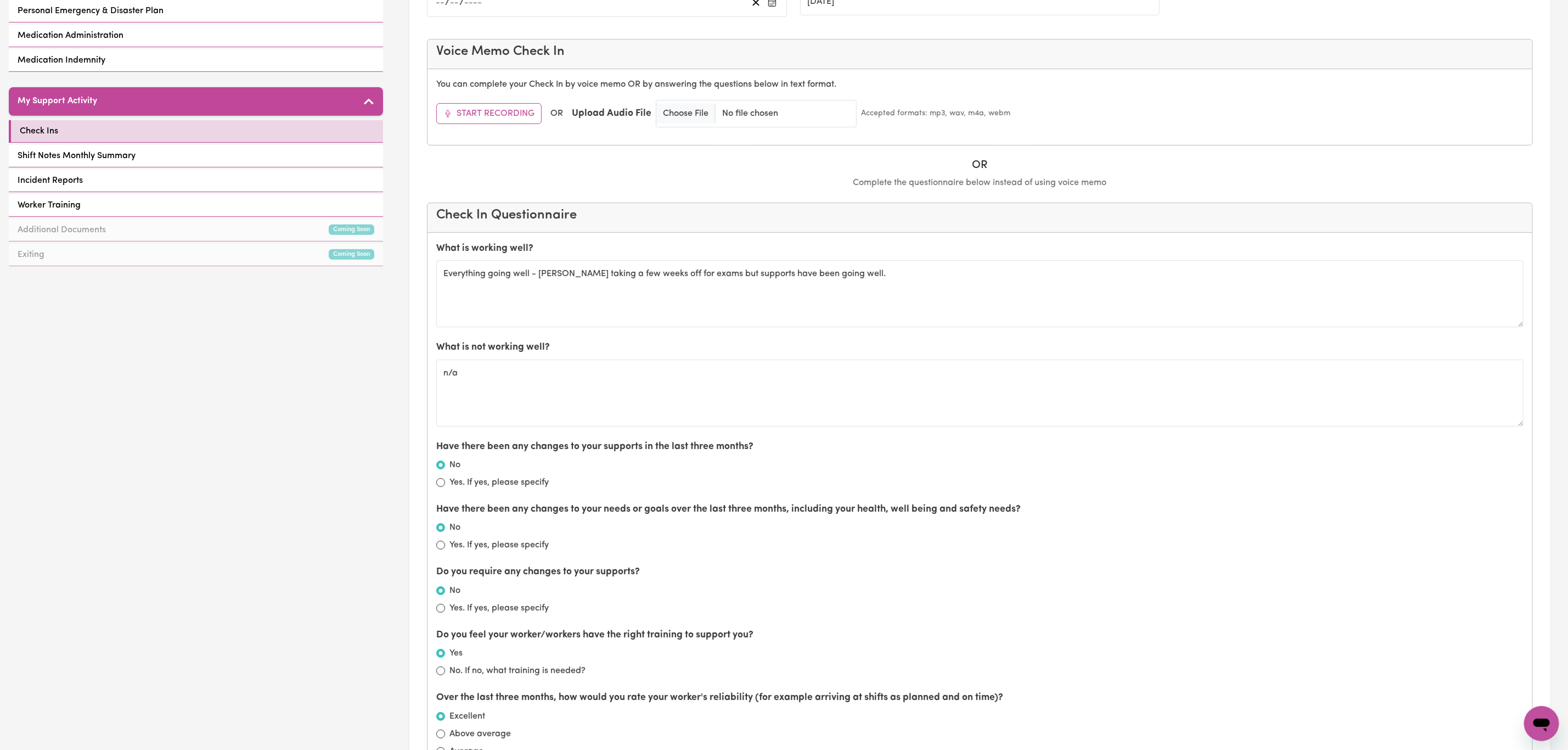
scroll to position [0, 0]
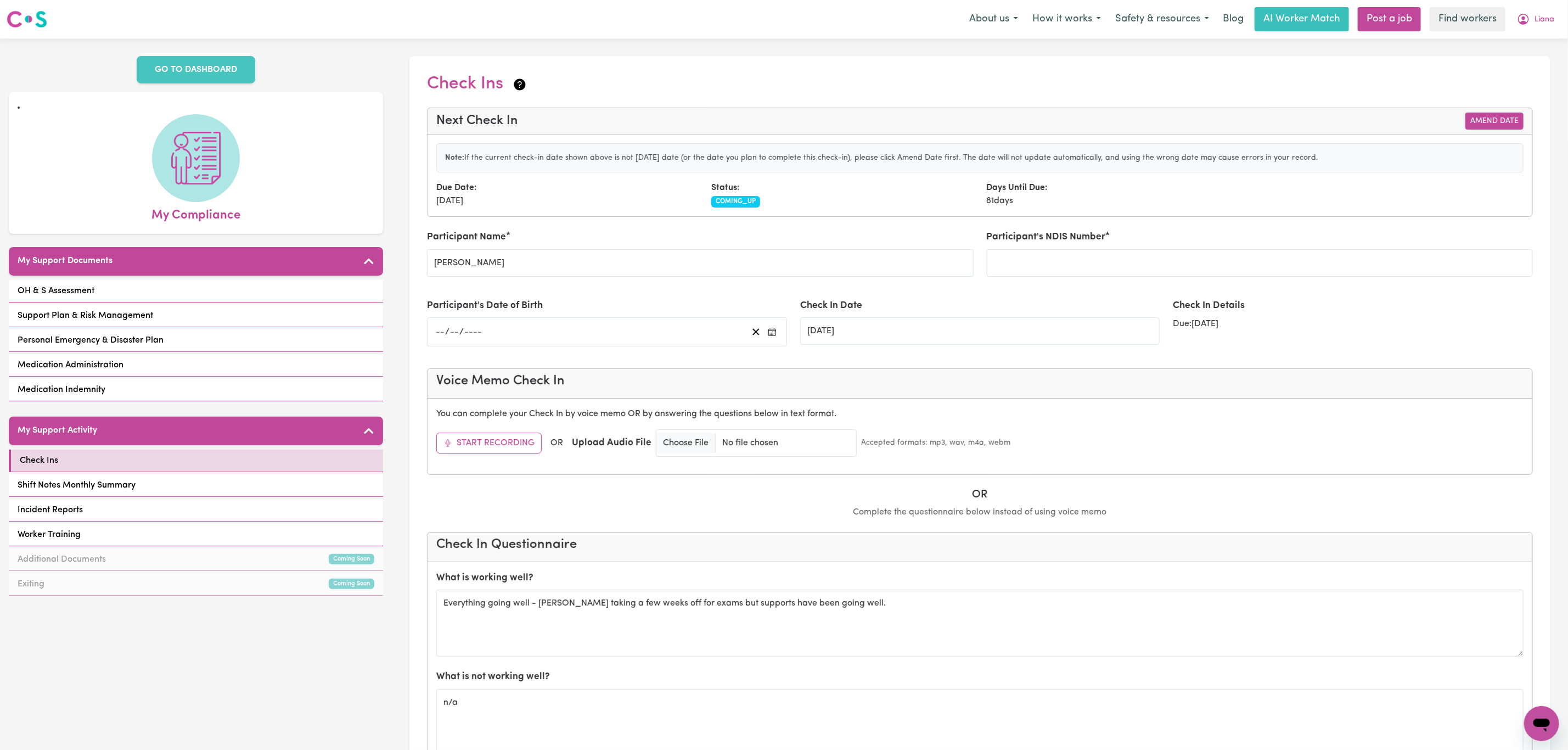
type textarea "[PERSON_NAME] was away for 10 weeks - [PERSON_NAME] continued support with [PER…"
click at [1488, 117] on button "Amend Date" at bounding box center [1495, 121] width 58 height 17
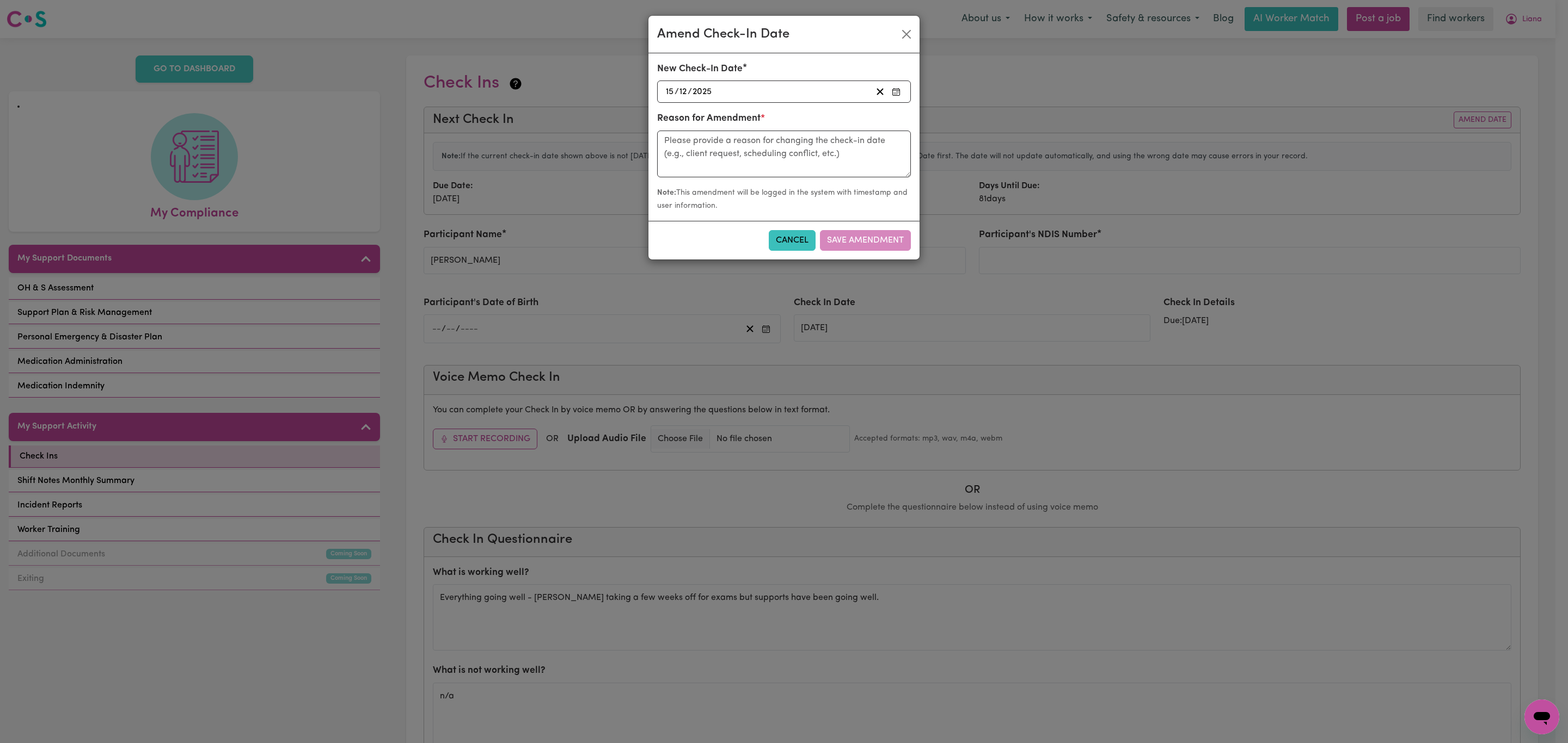
click at [788, 88] on div "[DATE] [DATE]" at bounding box center [768, 92] width 207 height 15
click at [695, 116] on button "‹" at bounding box center [694, 115] width 24 height 24
drag, startPoint x: 748, startPoint y: 218, endPoint x: 767, endPoint y: 219, distance: 19.0
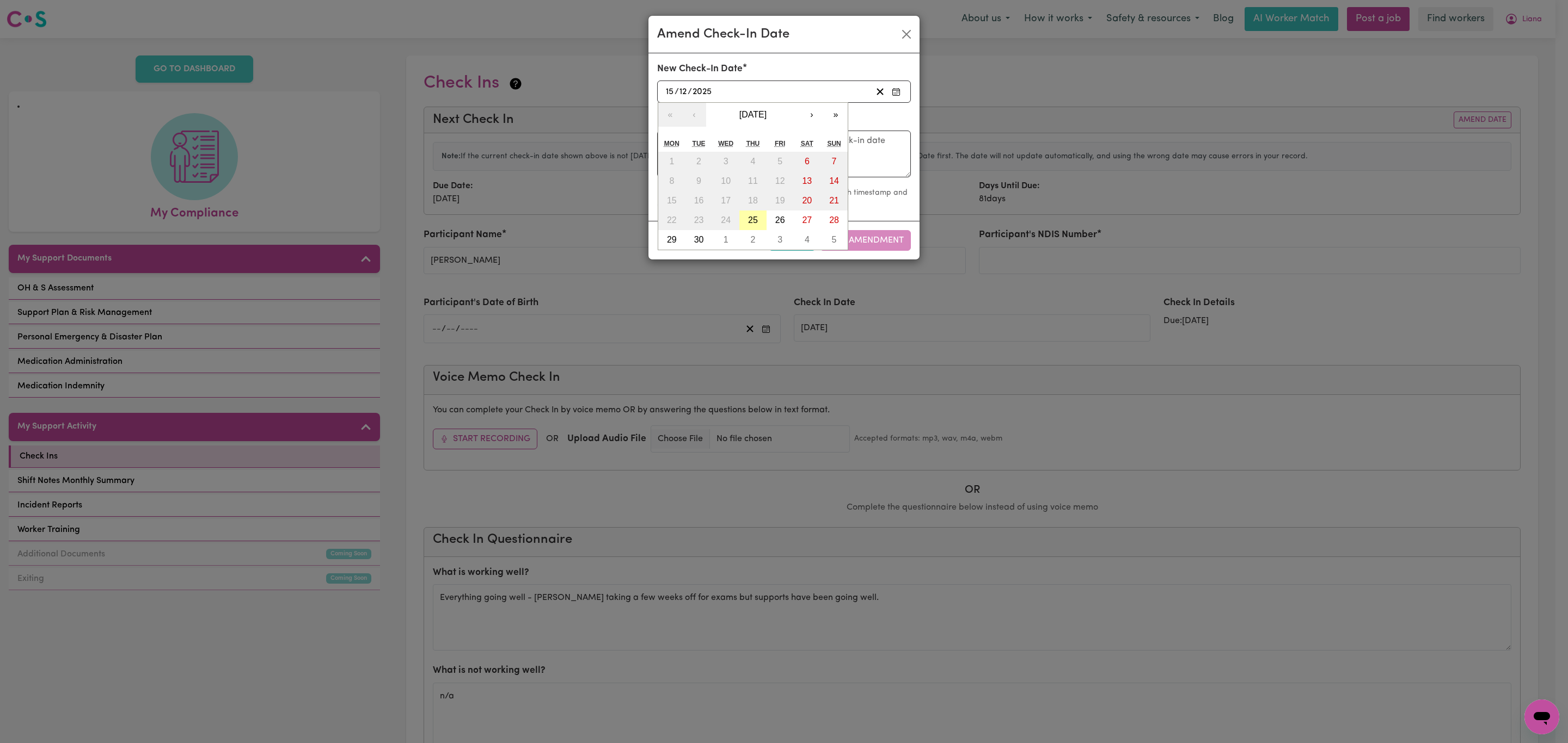
click at [748, 218] on abbr "25" at bounding box center [753, 220] width 10 height 9
type input "[DATE]"
type input "25"
type input "9"
click at [757, 159] on textarea at bounding box center [784, 154] width 254 height 47
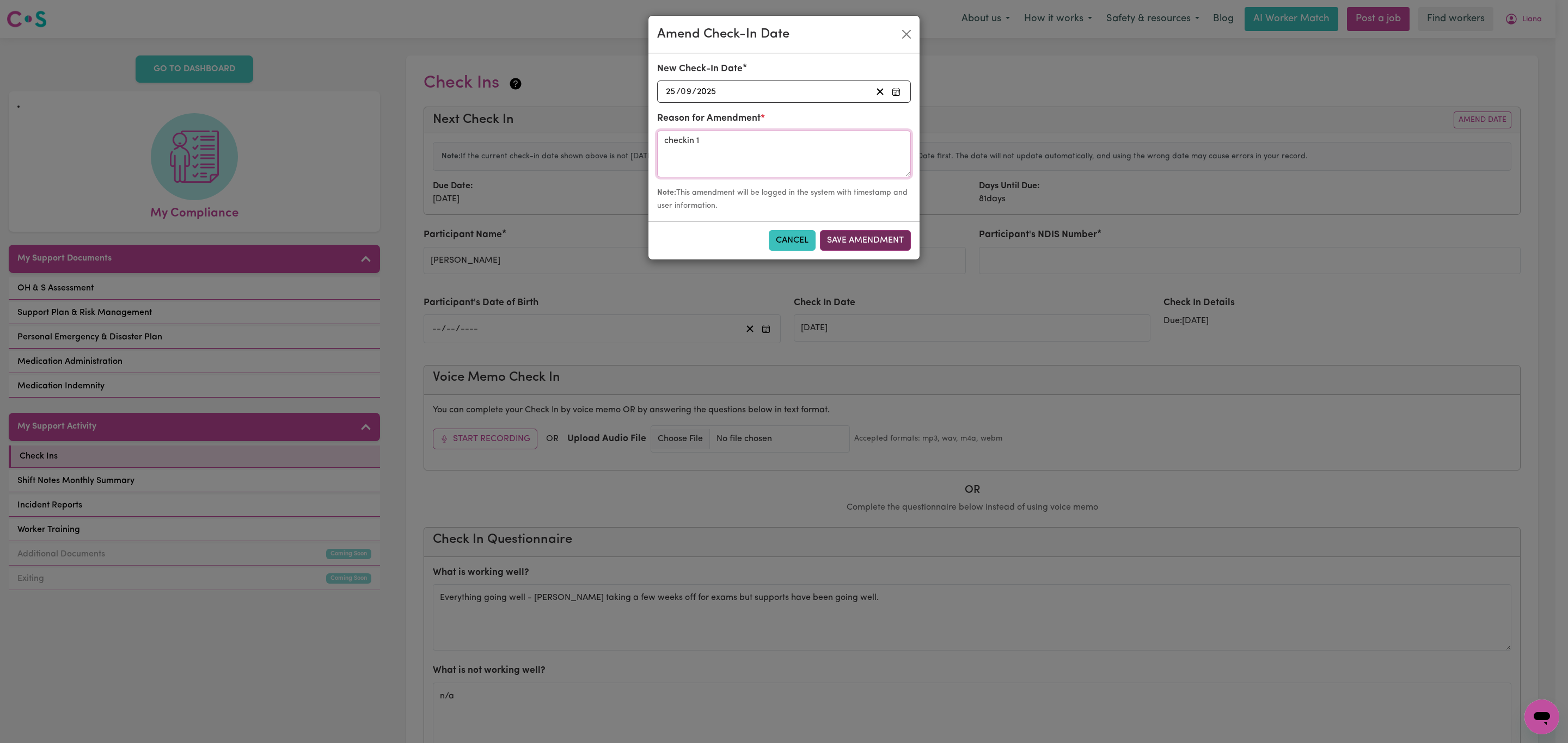
type textarea "checkin 1"
click at [896, 243] on button "Save Amendment" at bounding box center [865, 240] width 91 height 20
type input "[DATE]"
radio input "false"
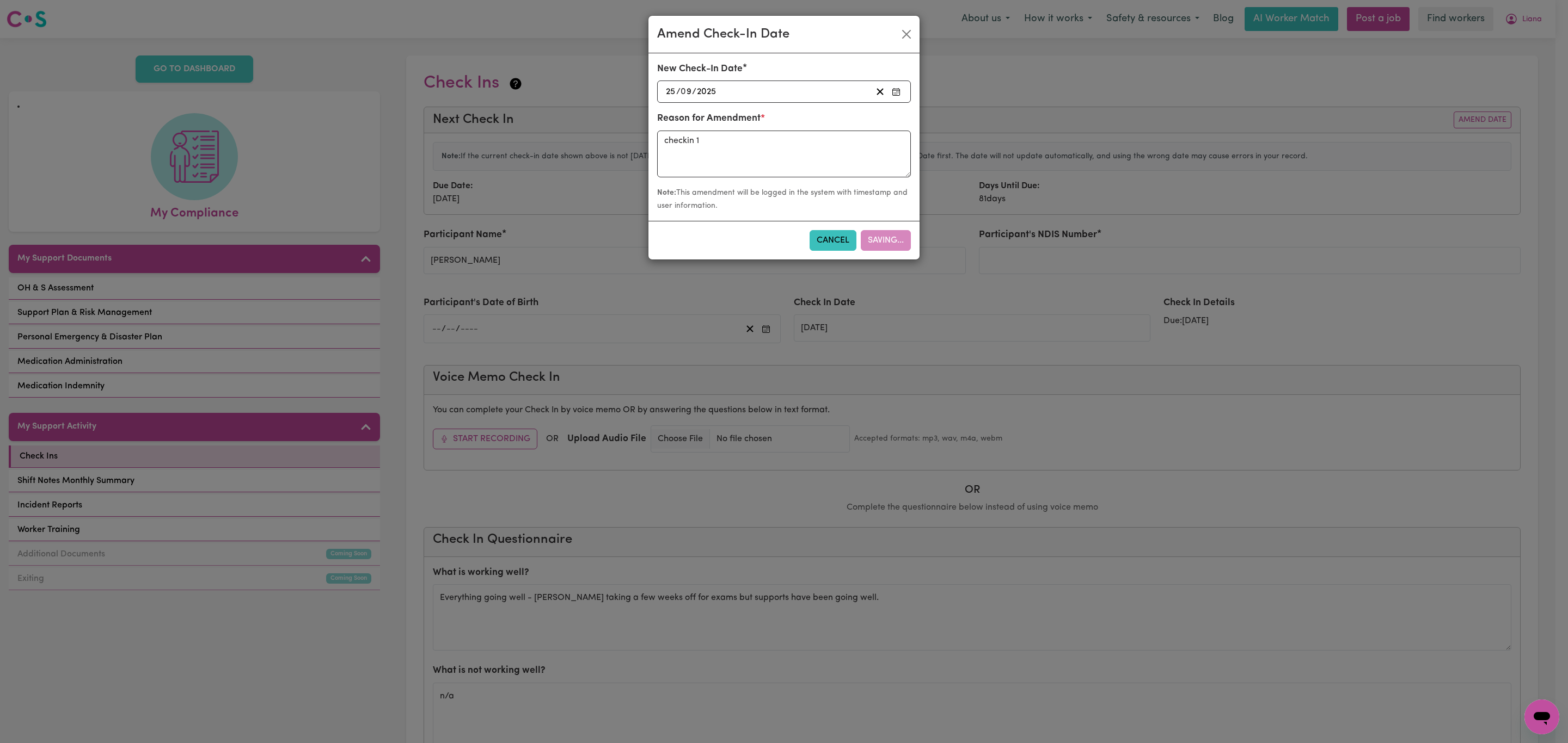
radio input "false"
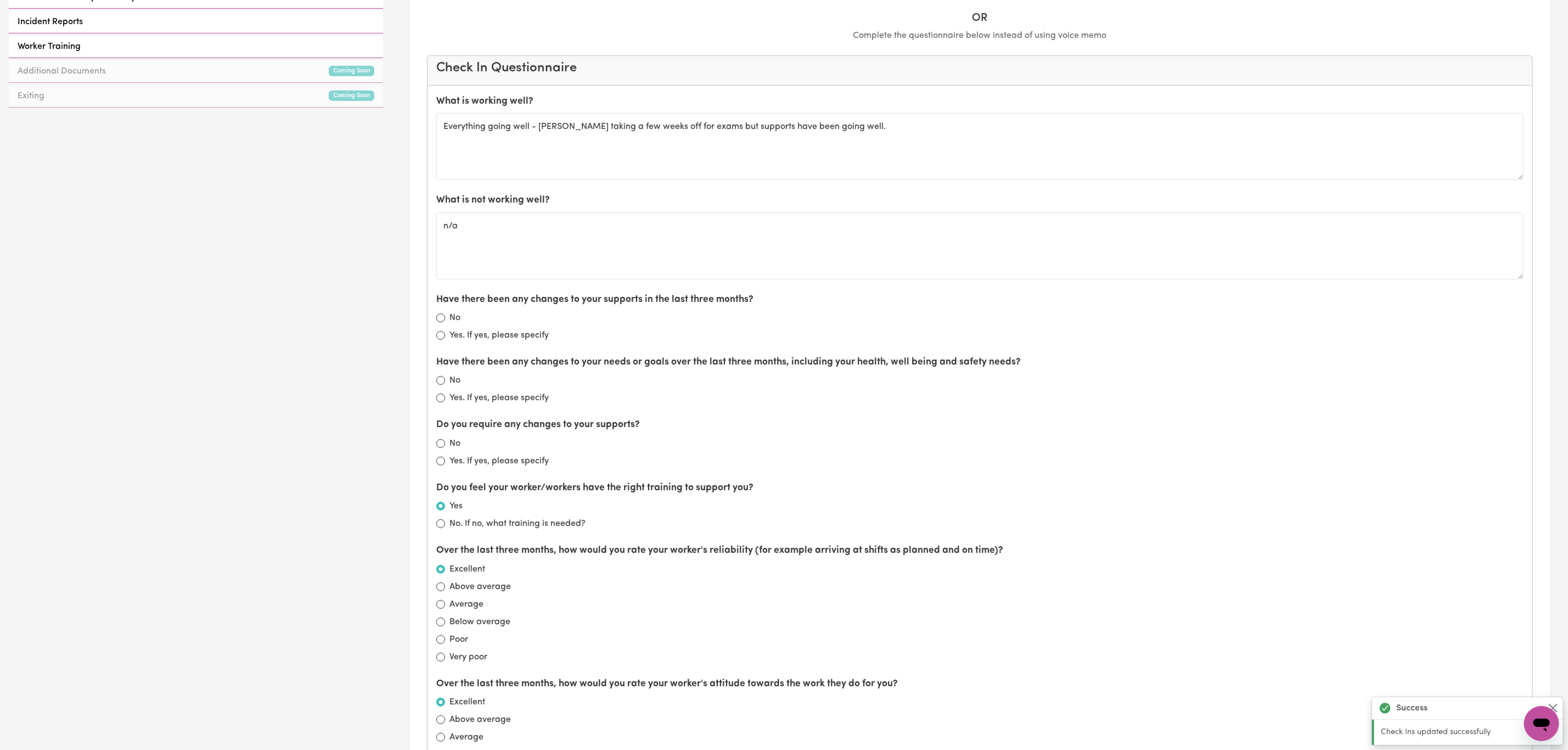
scroll to position [495, 0]
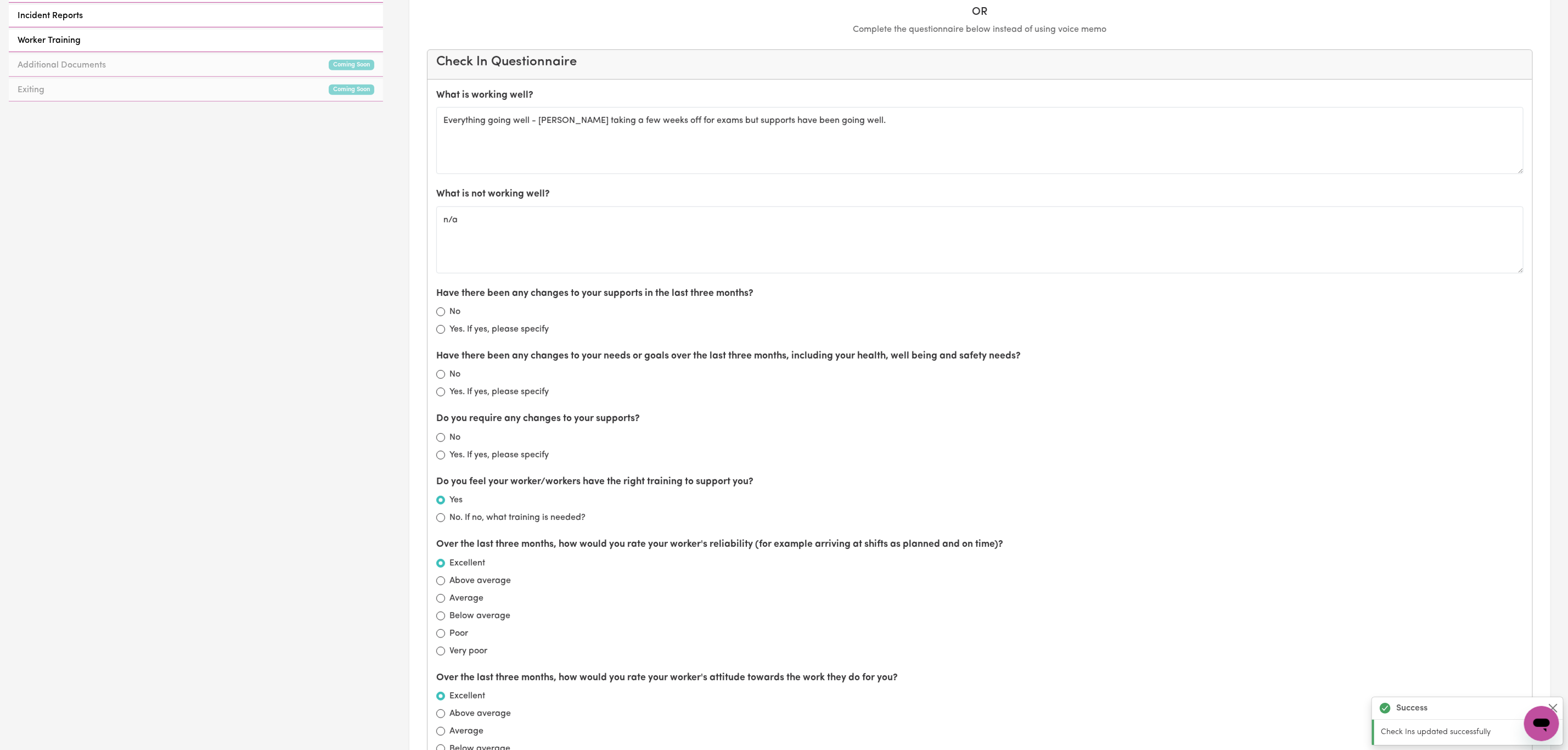
click at [440, 312] on div "No" at bounding box center [980, 312] width 1087 height 14
click at [437, 317] on input "No" at bounding box center [441, 312] width 9 height 9
radio input "true"
click at [442, 379] on input "No" at bounding box center [441, 374] width 9 height 9
radio input "true"
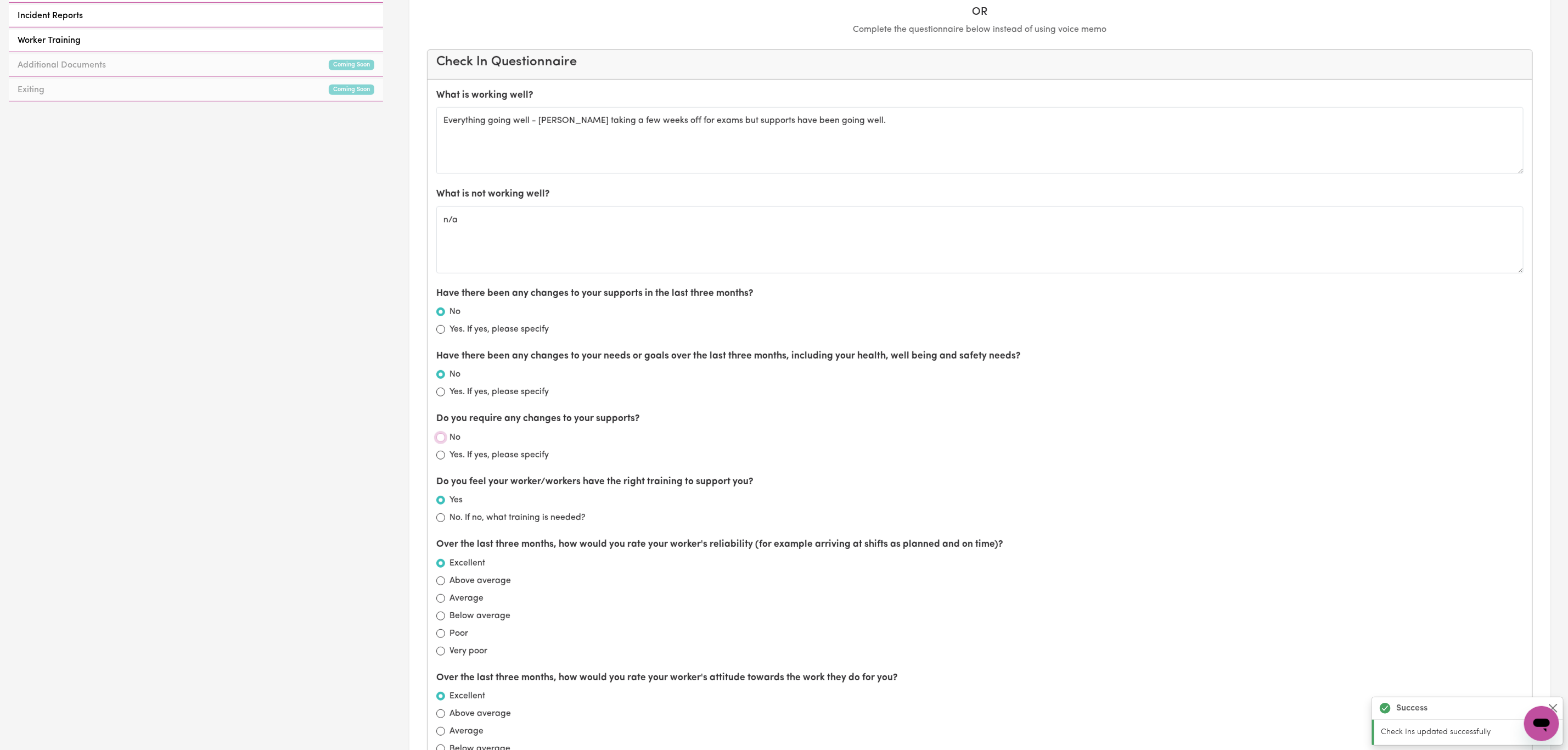
click at [444, 442] on input "No" at bounding box center [441, 438] width 9 height 9
radio input "true"
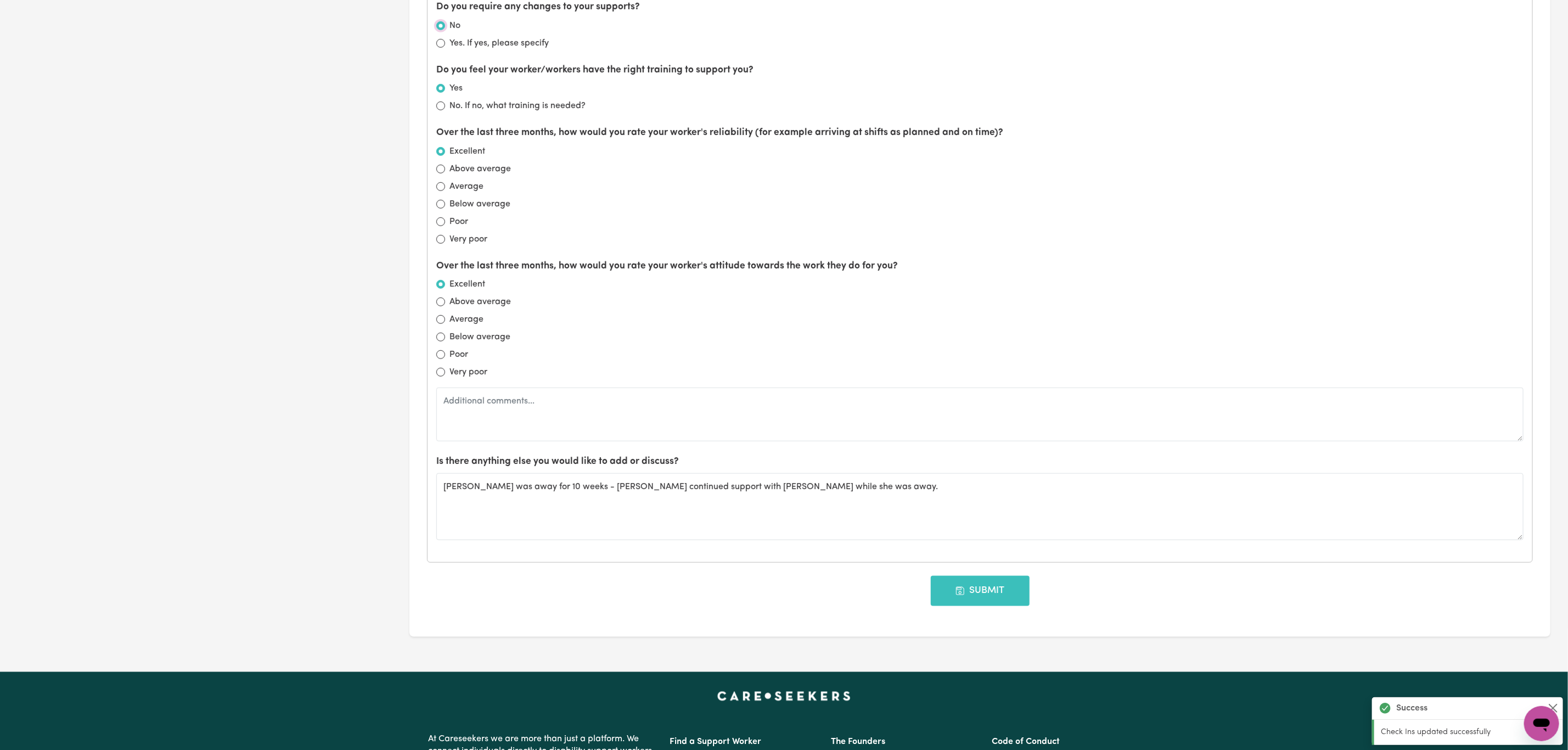
scroll to position [988, 0]
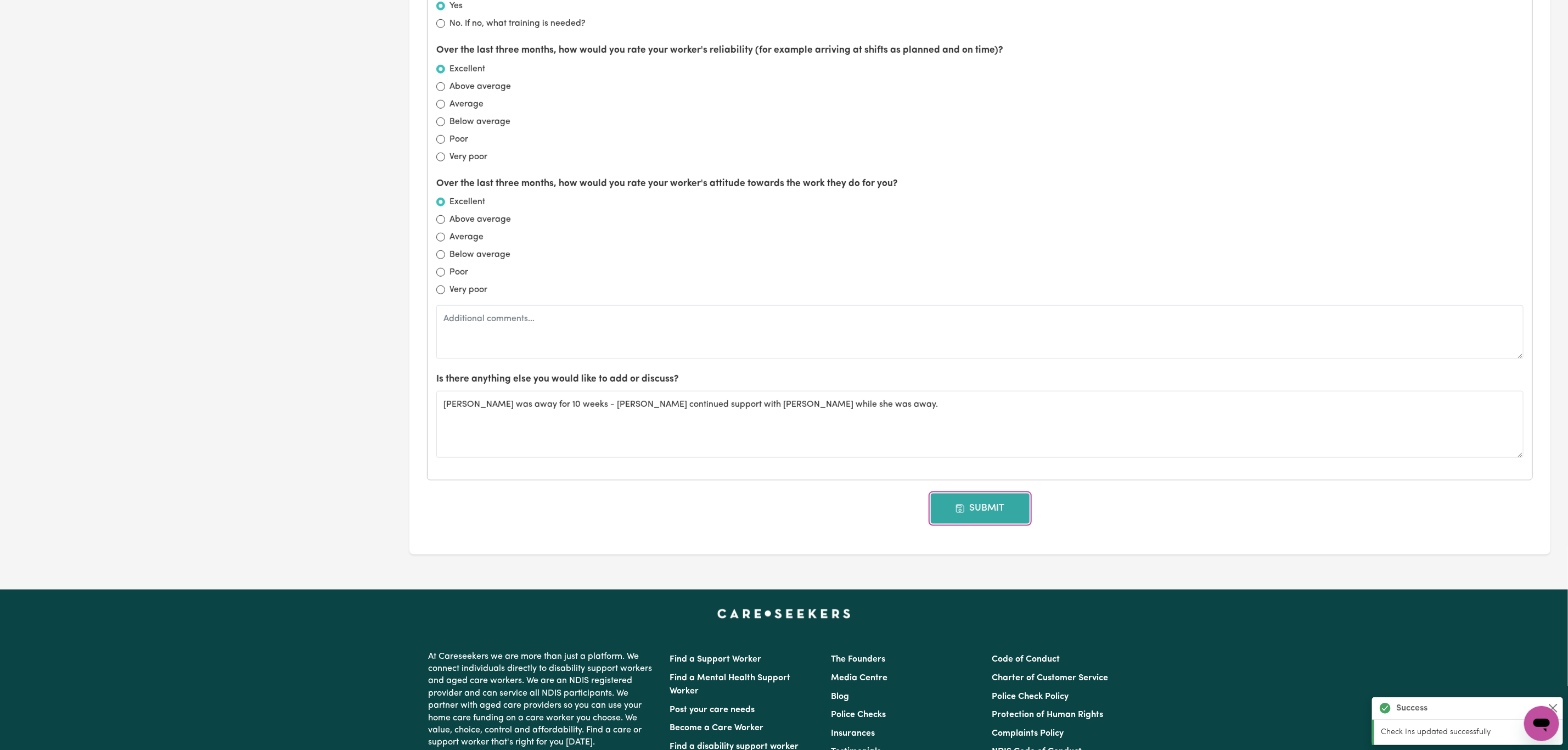
click at [980, 517] on button "Submit" at bounding box center [980, 509] width 99 height 30
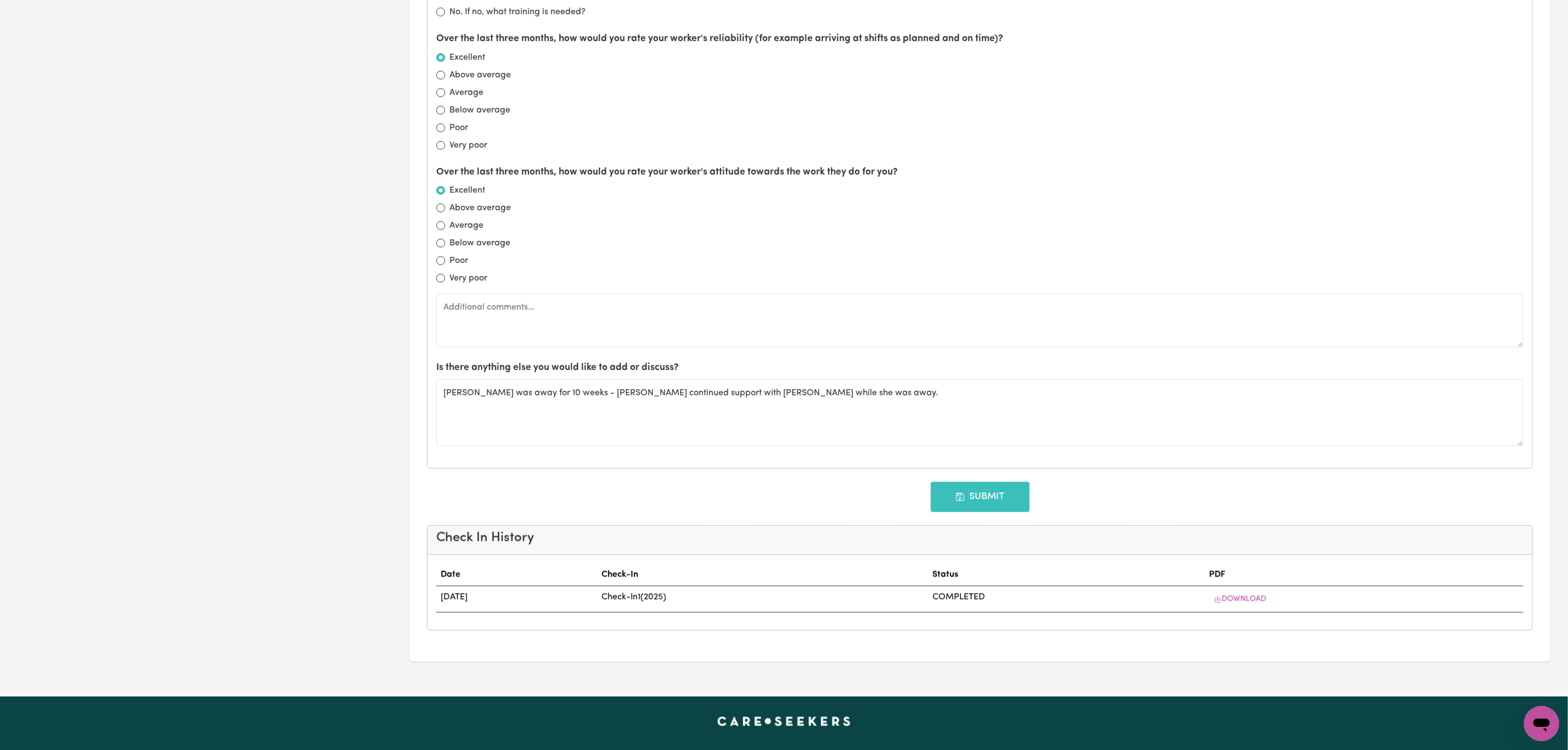
type input "[DATE]"
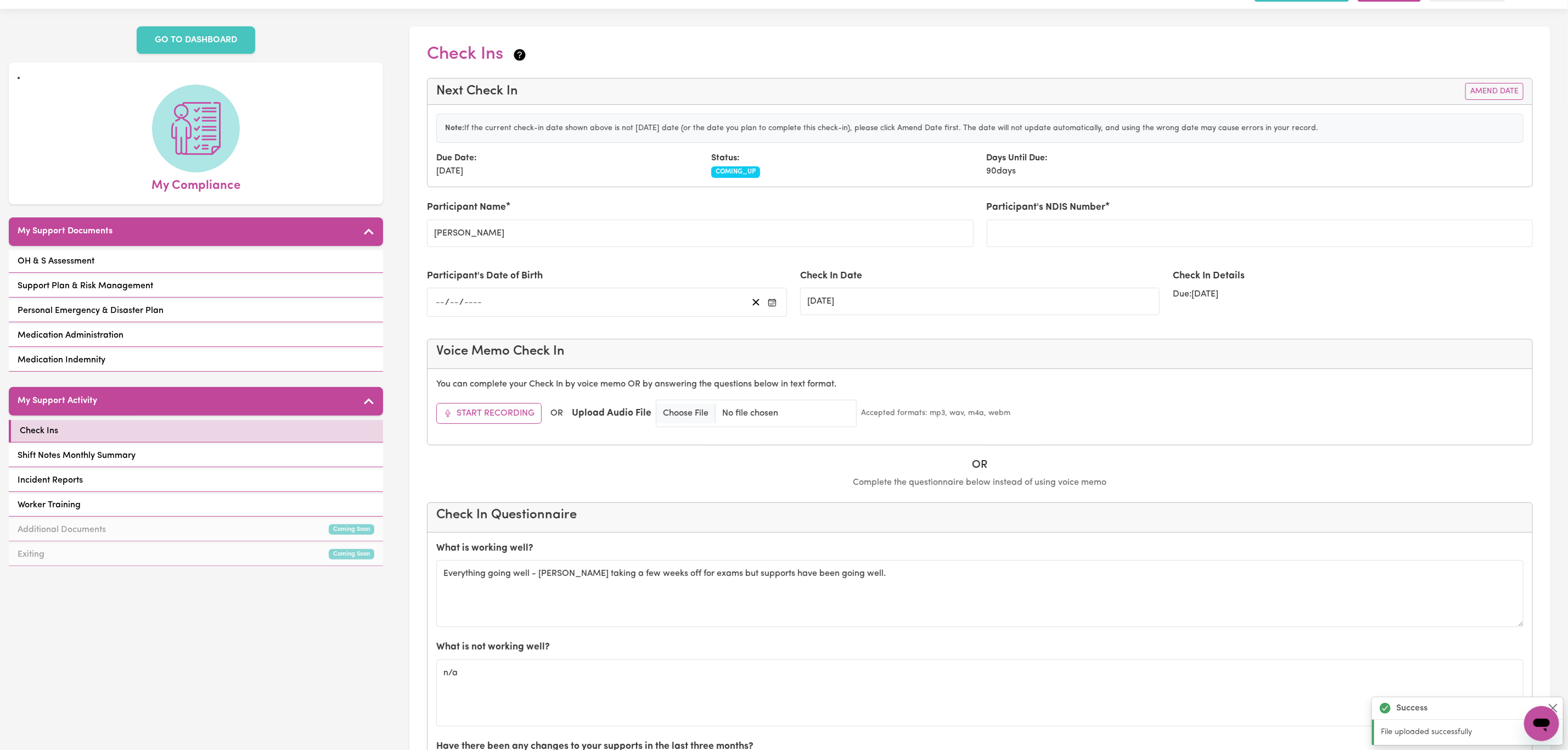
scroll to position [0, 0]
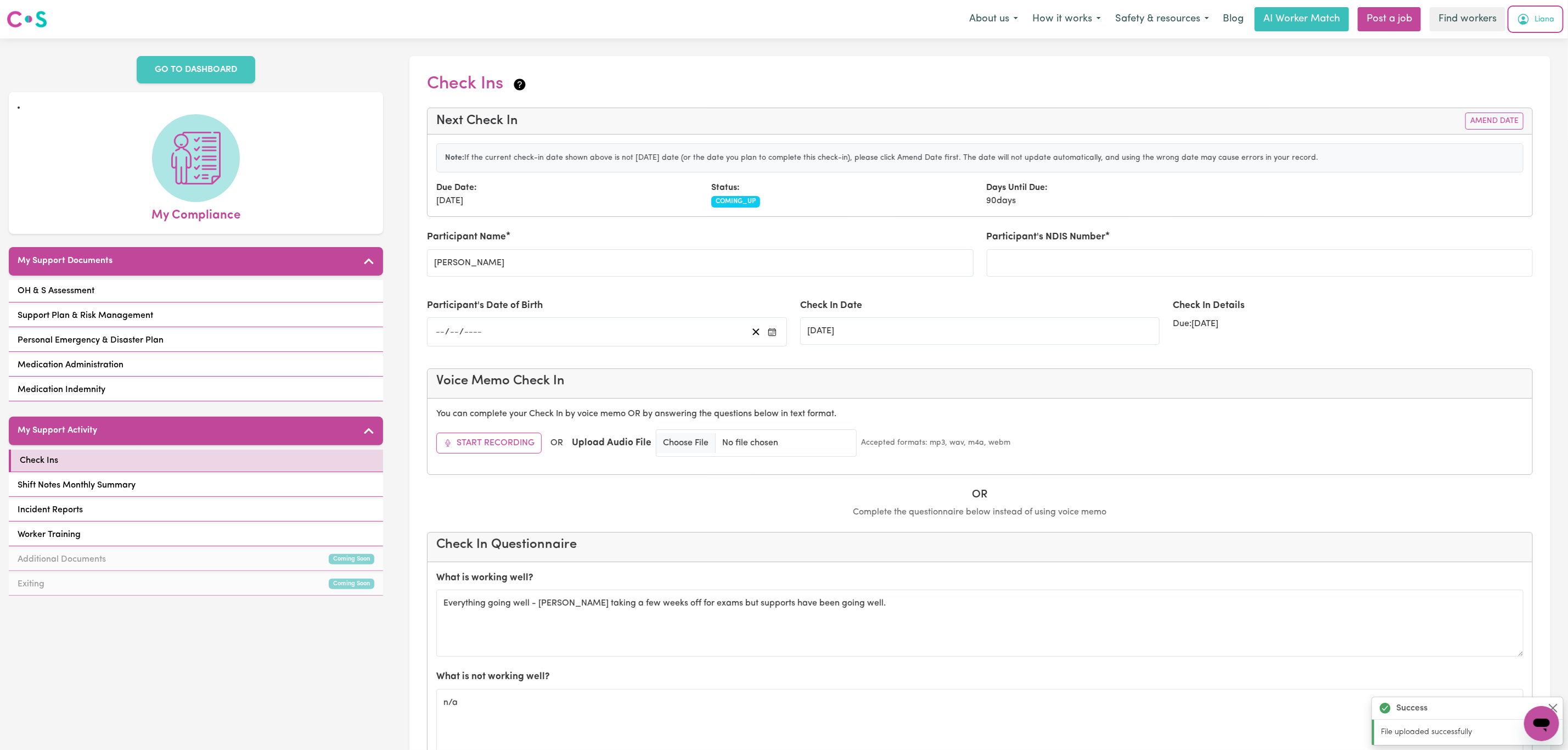
click at [1536, 17] on span "Liana" at bounding box center [1545, 19] width 20 height 12
click at [1526, 66] on link "Logout" at bounding box center [1518, 63] width 87 height 21
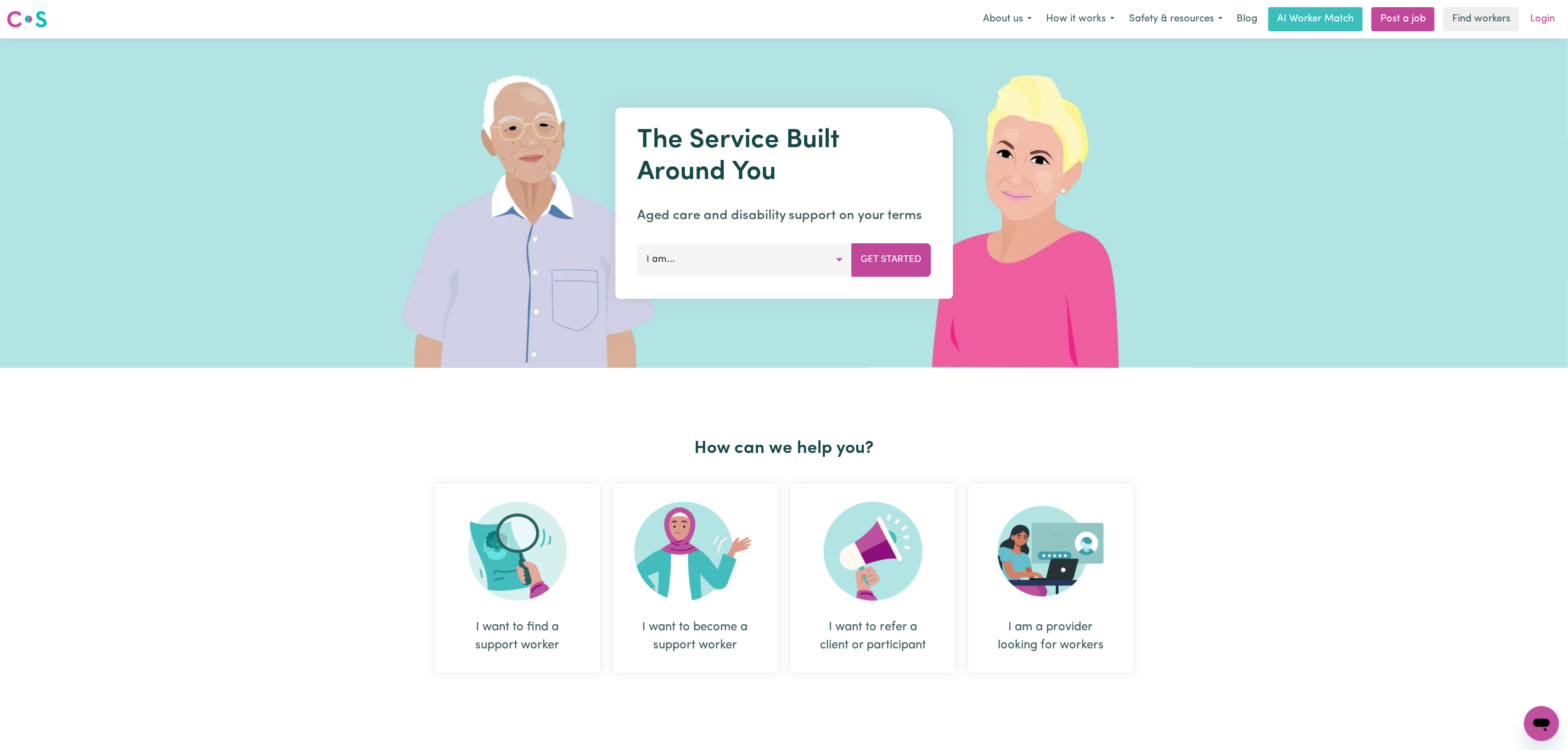
click at [1541, 16] on link "Login" at bounding box center [1542, 19] width 38 height 24
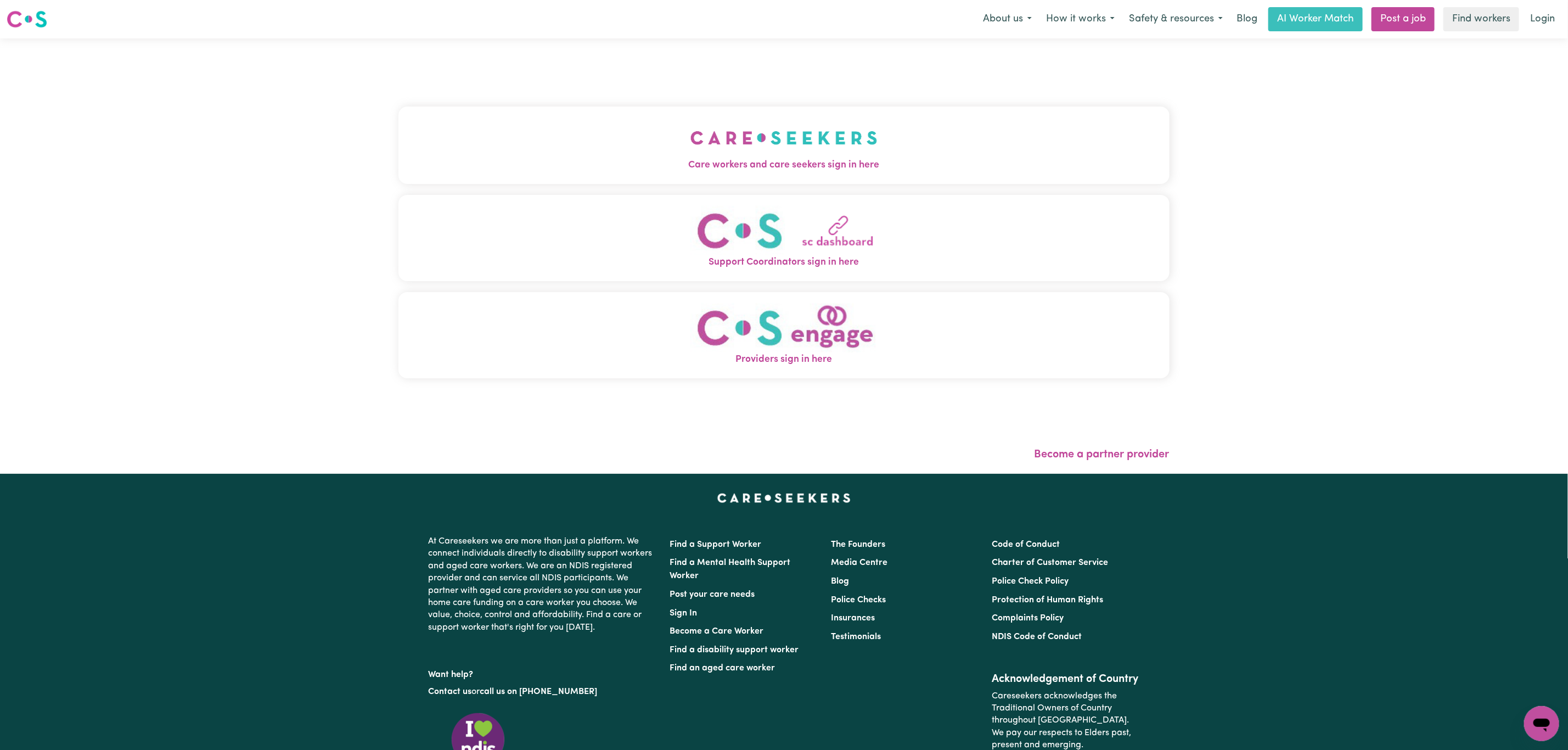
click at [410, 144] on button "Care workers and care seekers sign in here" at bounding box center [784, 145] width 771 height 77
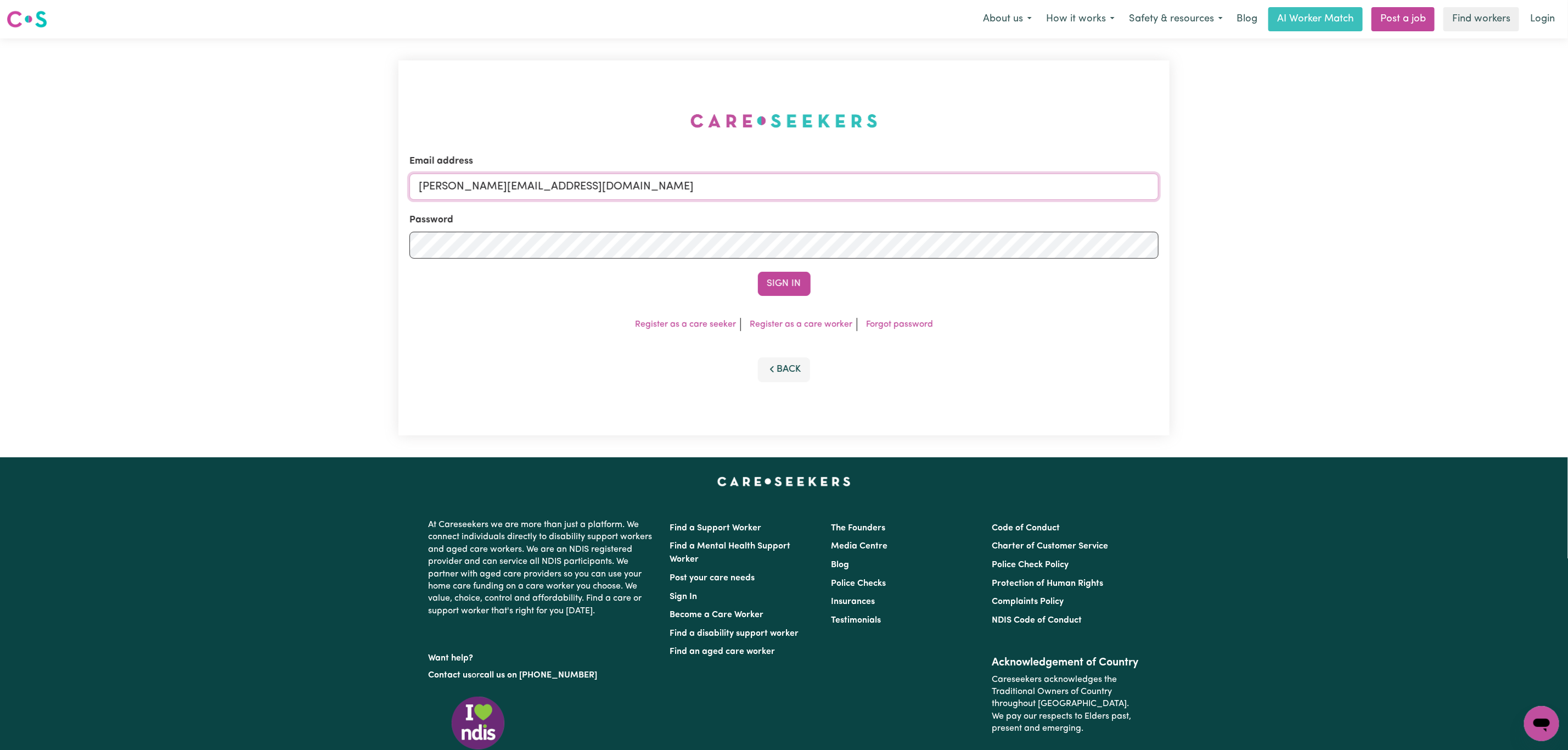
drag, startPoint x: 508, startPoint y: 183, endPoint x: 516, endPoint y: 199, distance: 17.9
click at [511, 183] on input "[PERSON_NAME][EMAIL_ADDRESS][DOMAIN_NAME]" at bounding box center [784, 186] width 750 height 26
drag, startPoint x: 476, startPoint y: 191, endPoint x: 821, endPoint y: 221, distance: 346.3
click at [831, 204] on form "Email address [EMAIL_ADDRESS][PERSON_NAME][DOMAIN_NAME] Password Sign In" at bounding box center [784, 225] width 750 height 142
type input "superuser~[PERSON_NAME][EMAIL_ADDRESS][DOMAIN_NAME]"
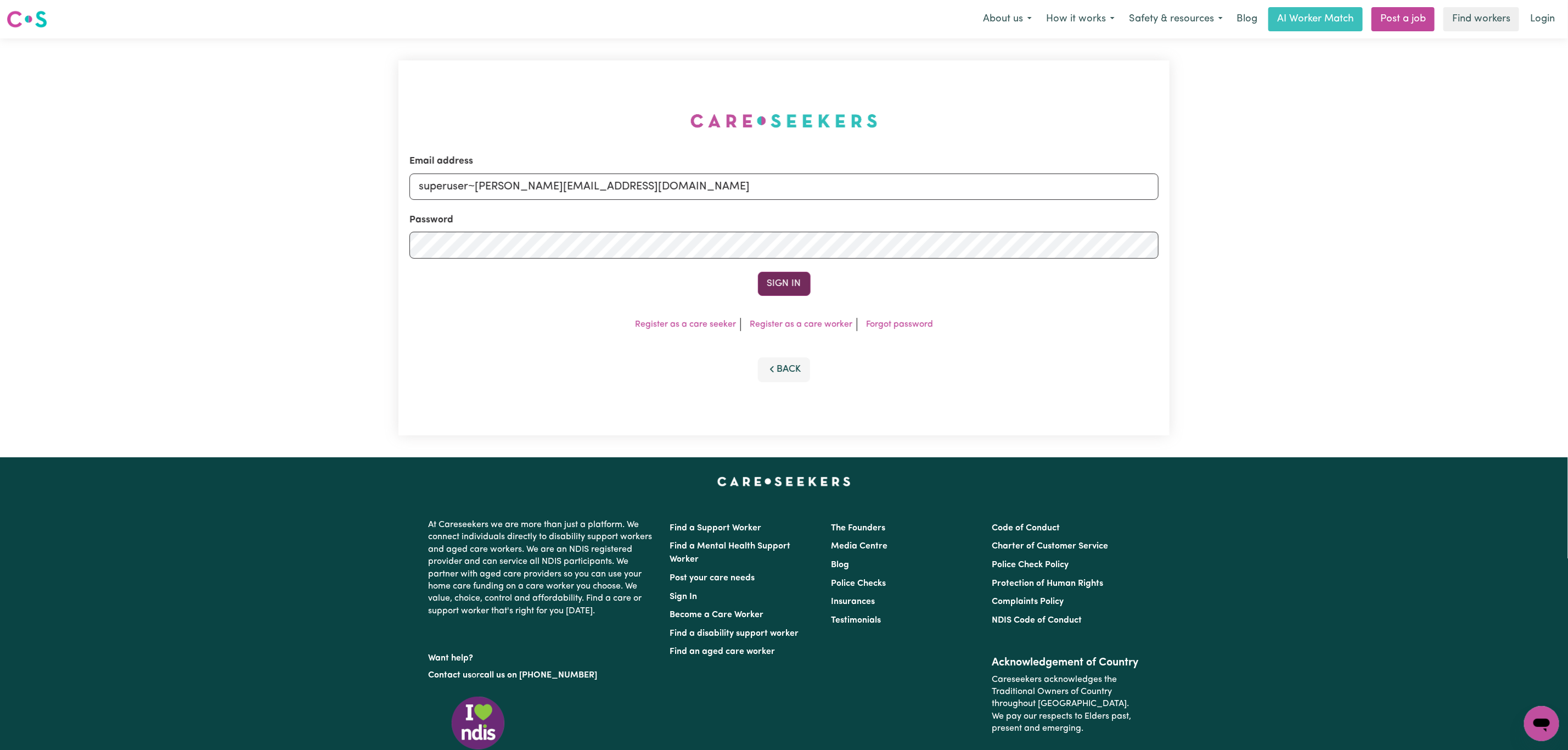
click at [783, 282] on button "Sign In" at bounding box center [784, 284] width 53 height 24
